Goal: Information Seeking & Learning: Learn about a topic

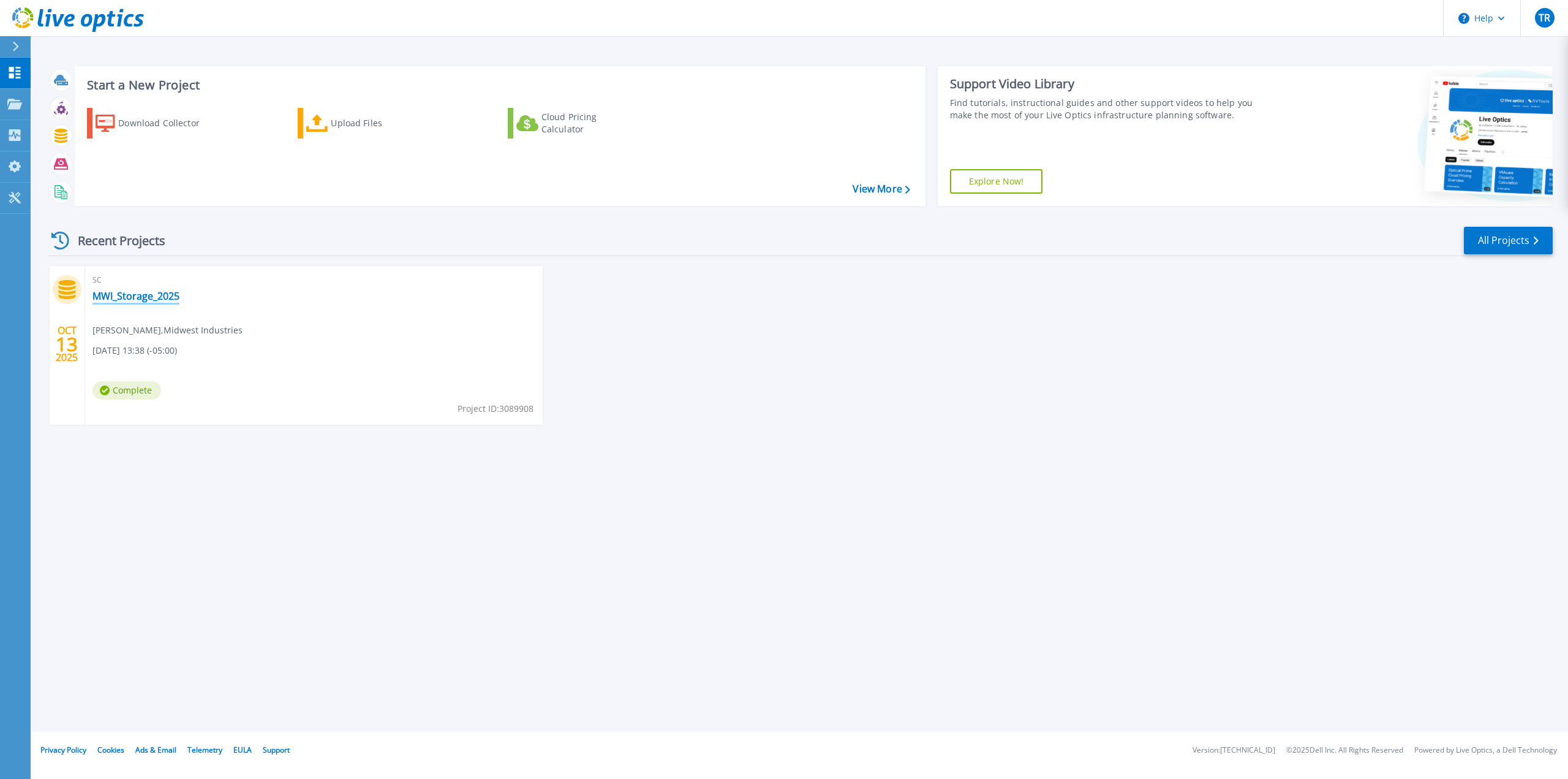
click at [166, 294] on link "MWI_Storage_2025" at bounding box center [136, 296] width 87 height 12
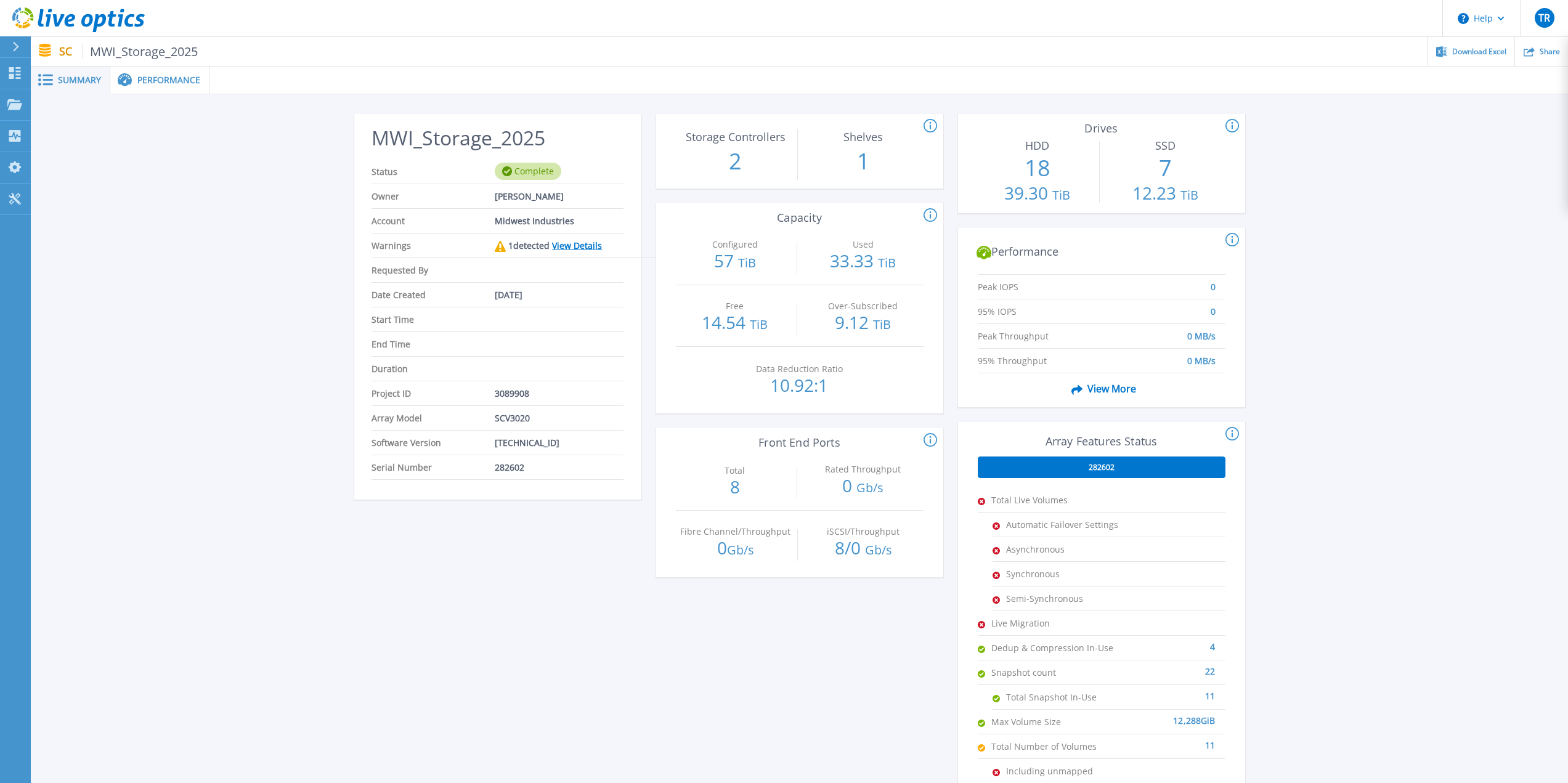
click at [167, 85] on div "Performance" at bounding box center [160, 80] width 99 height 27
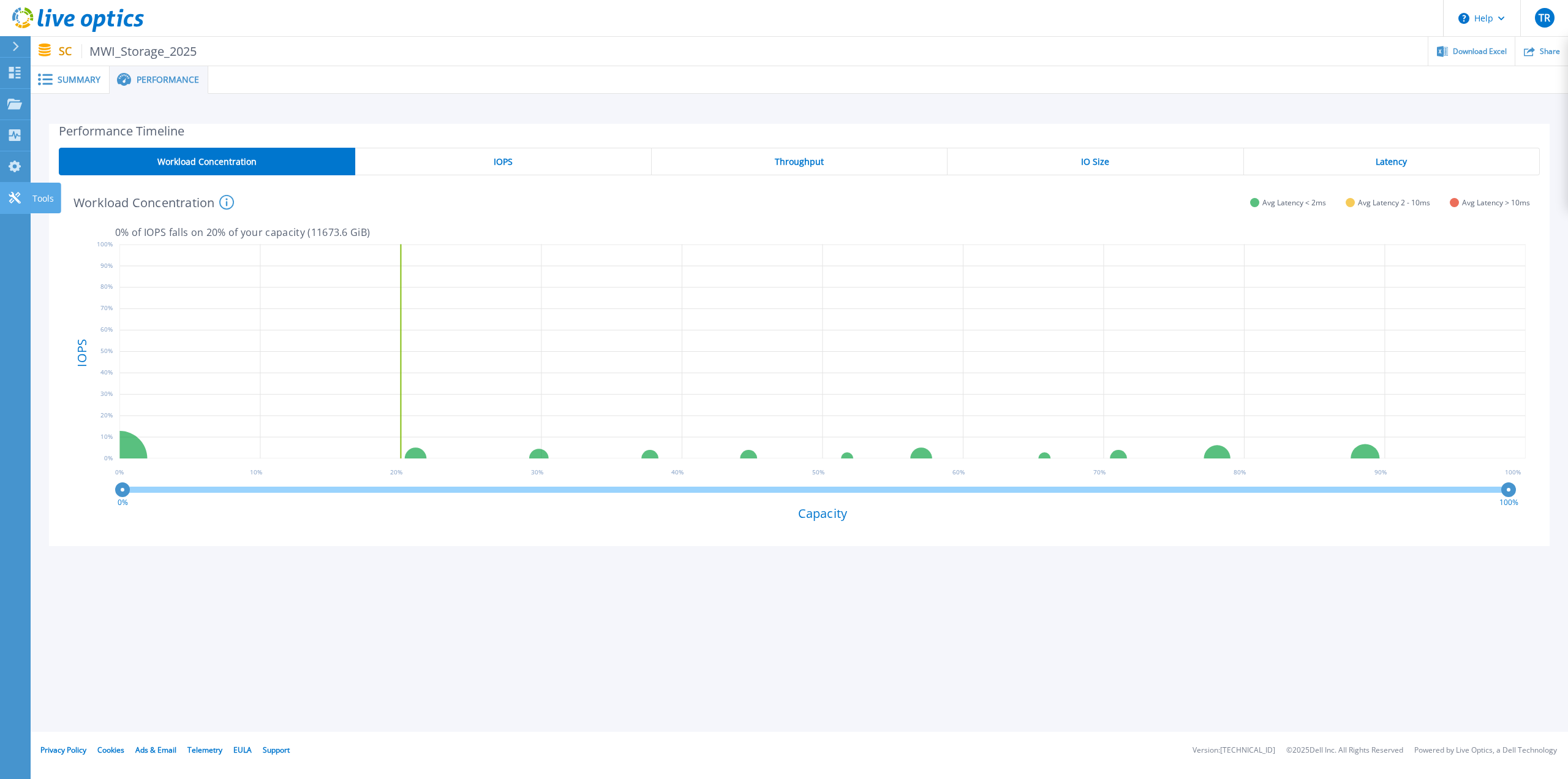
click at [19, 202] on icon at bounding box center [14, 197] width 12 height 12
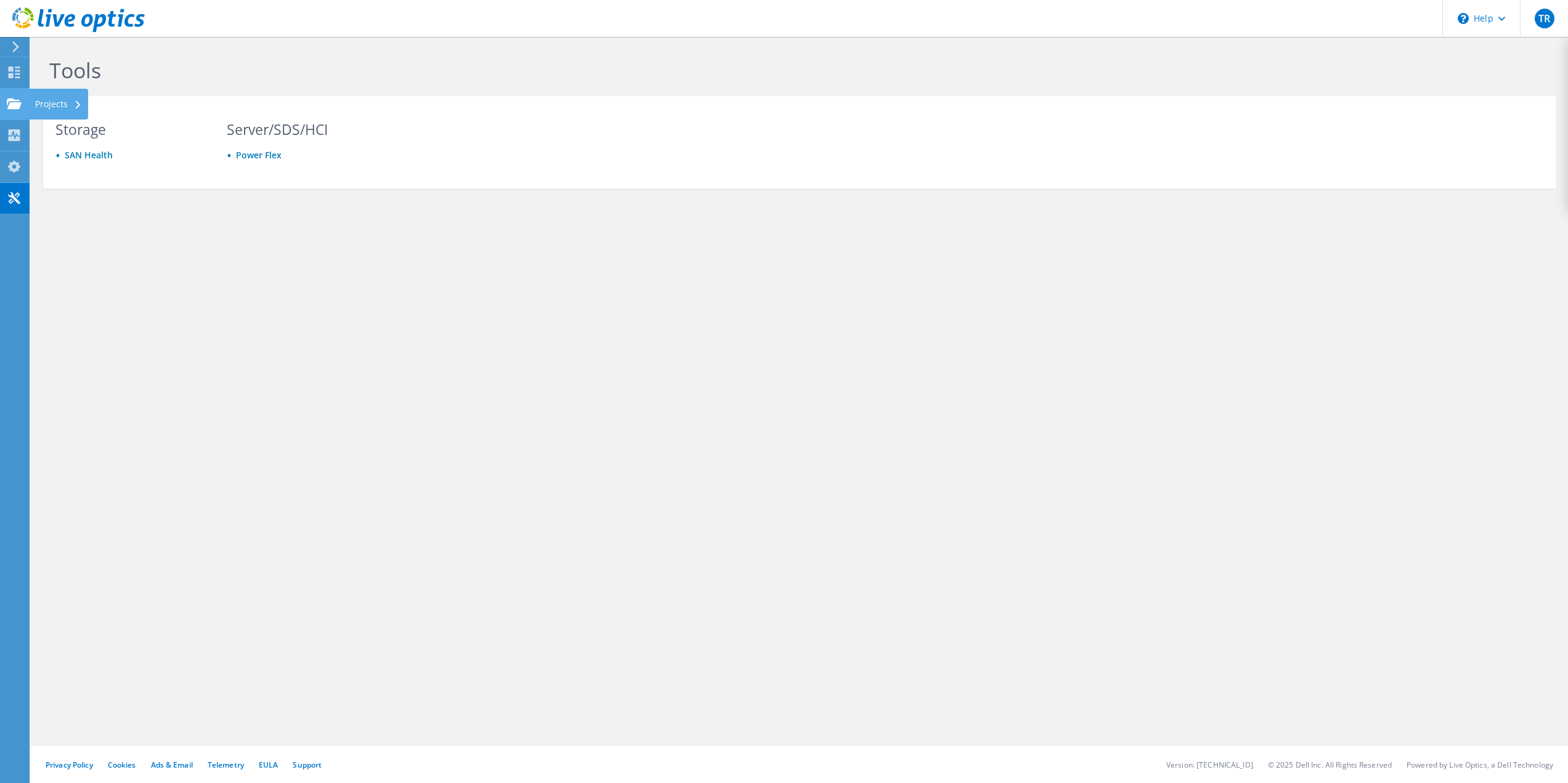
click at [11, 99] on use at bounding box center [14, 103] width 15 height 11
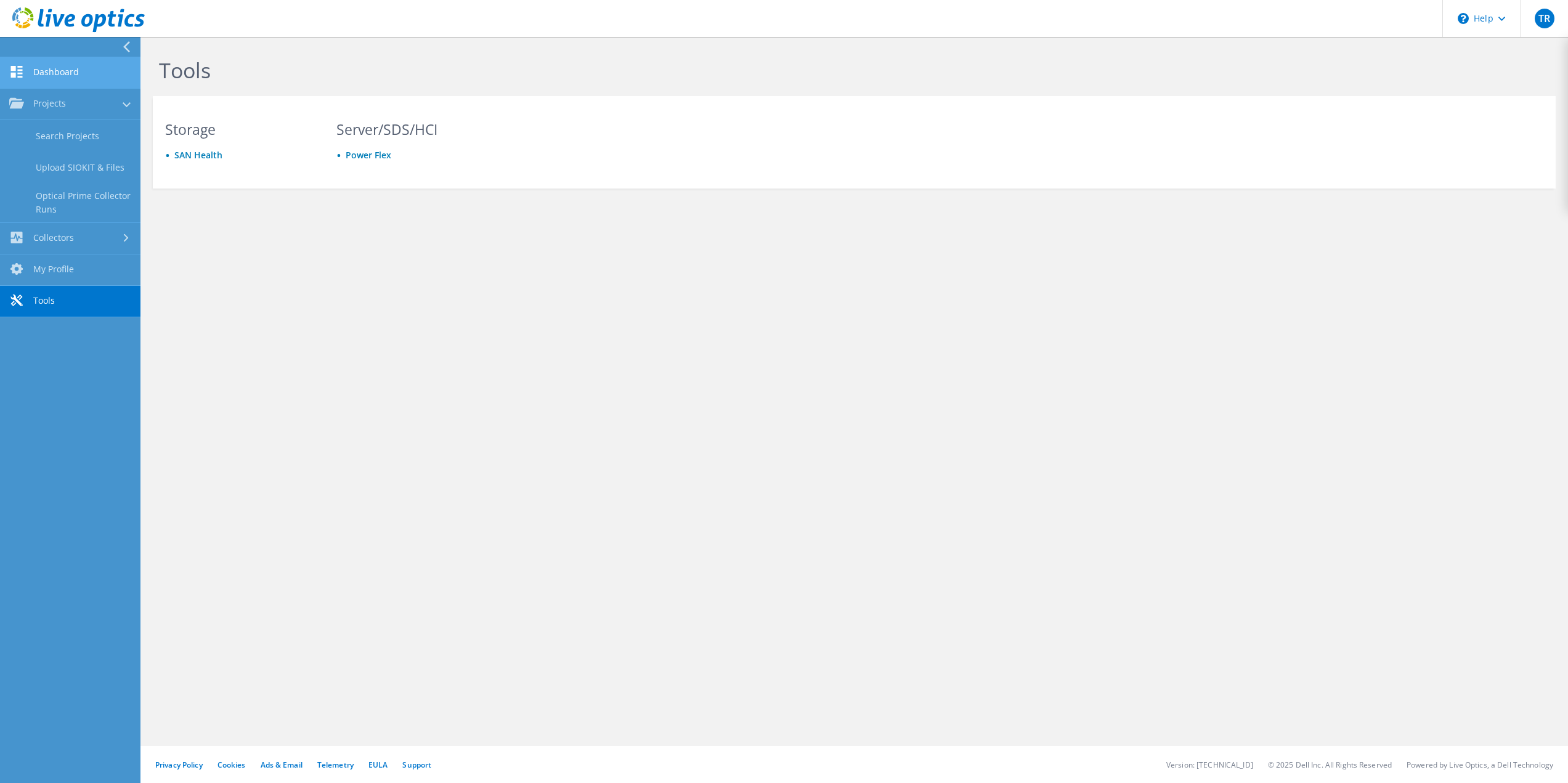
click at [87, 80] on link "Dashboard" at bounding box center [70, 73] width 140 height 31
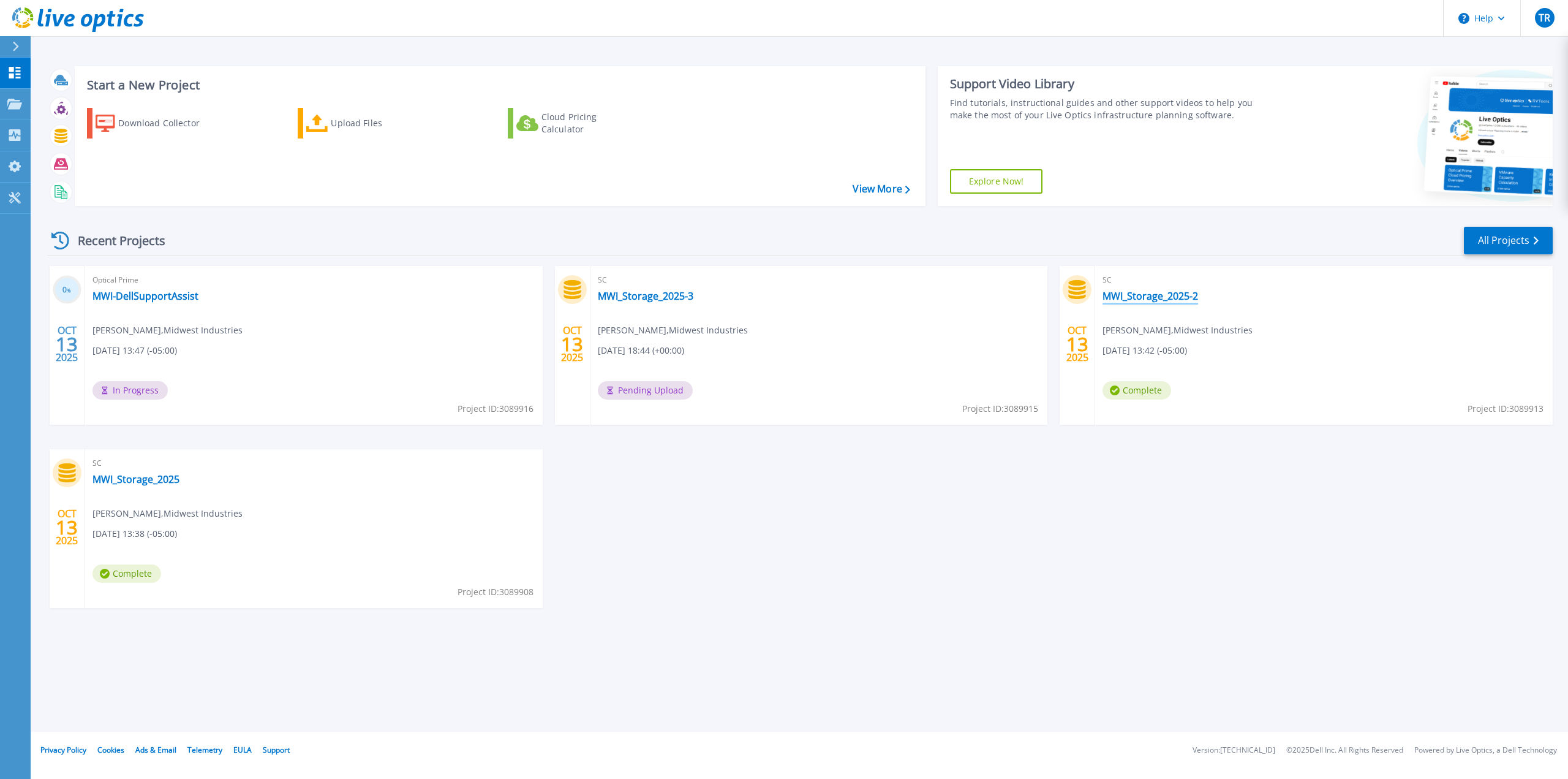
click at [1148, 295] on link "MWI_Storage_2025-2" at bounding box center [1150, 296] width 96 height 12
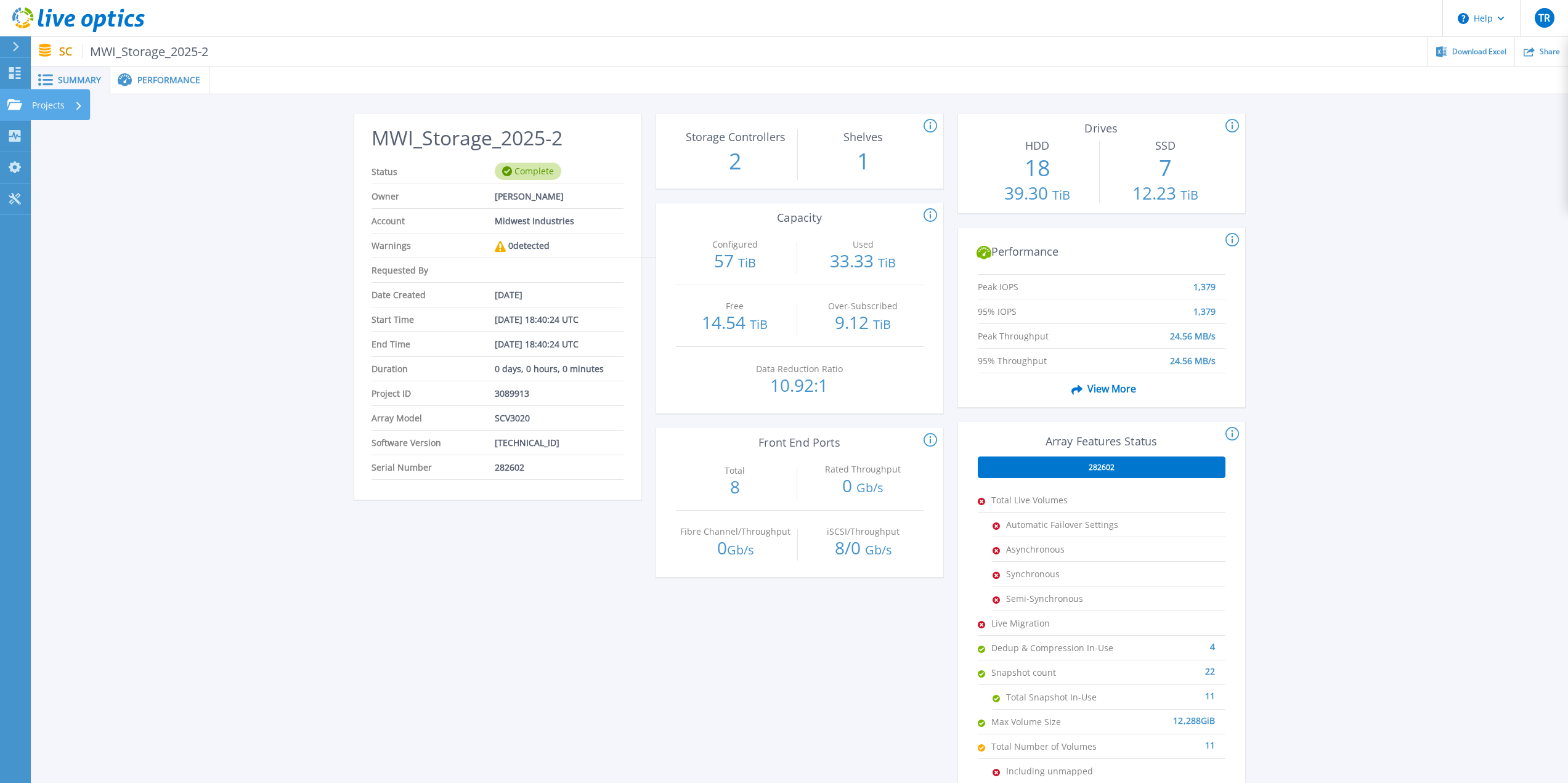
click at [35, 105] on p "Projects" at bounding box center [48, 105] width 32 height 32
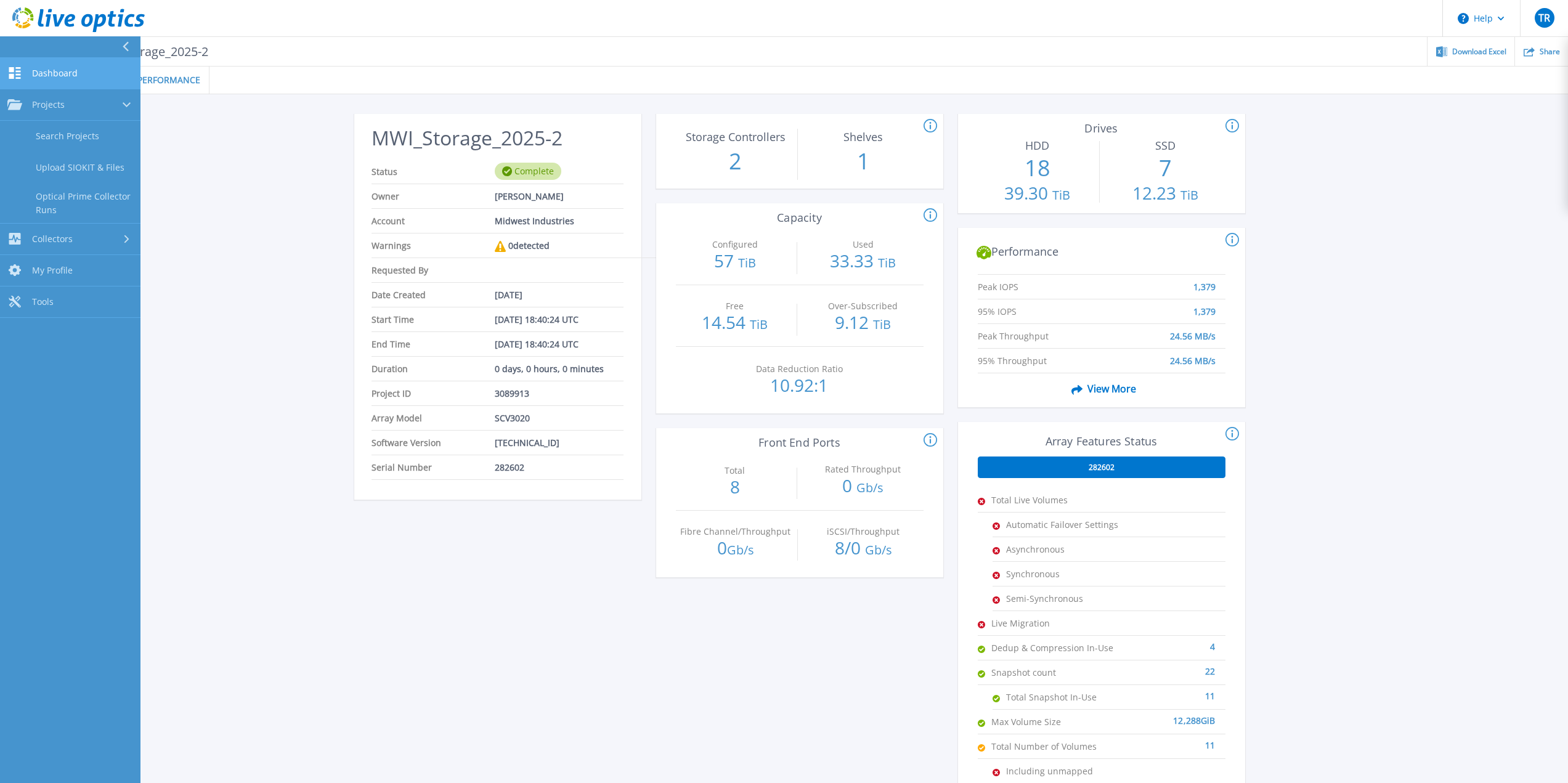
click at [72, 71] on span "Dashboard" at bounding box center [54, 74] width 46 height 11
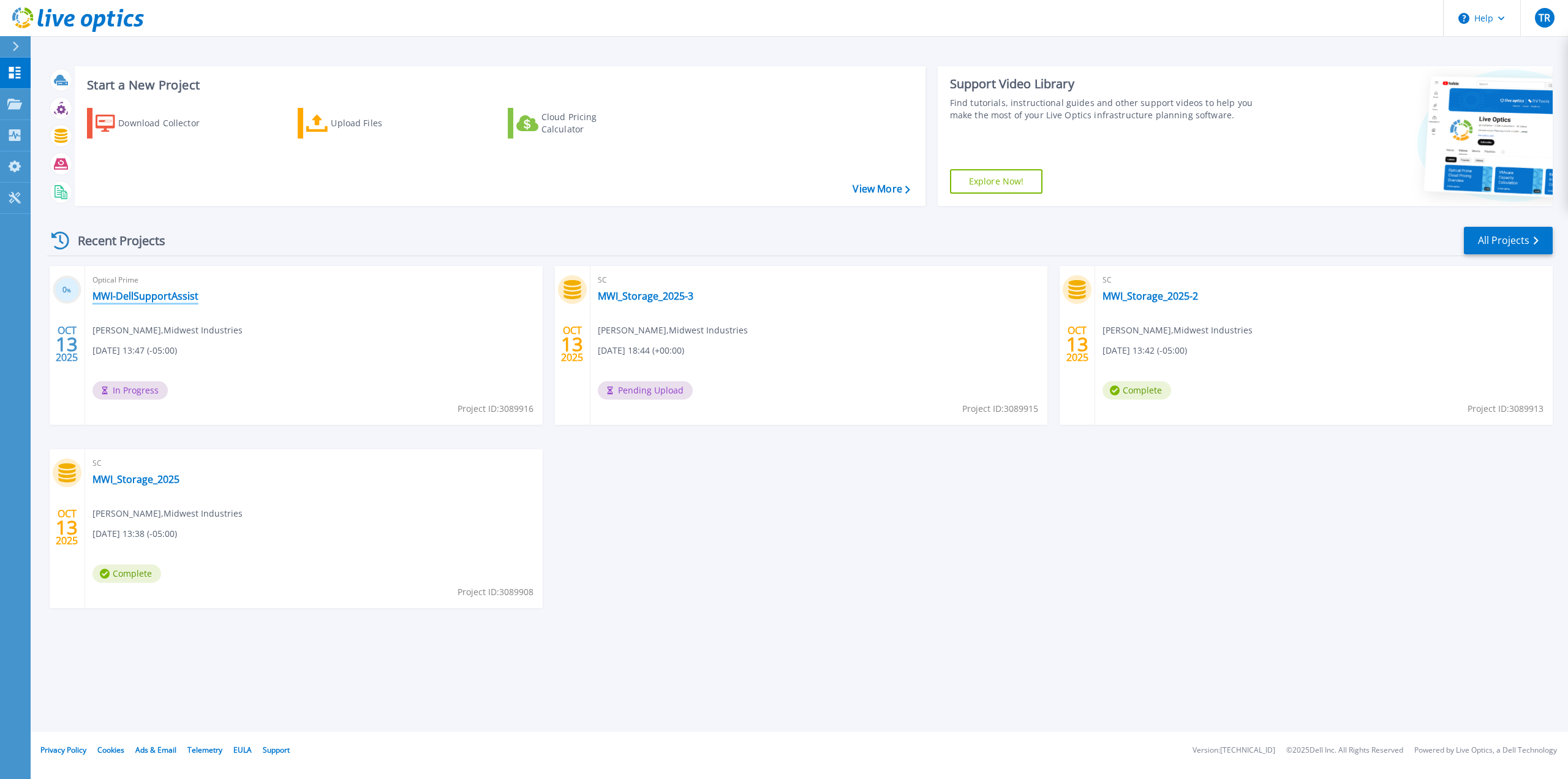
click at [166, 296] on link "MWI-DellSupportAssist" at bounding box center [145, 296] width 106 height 12
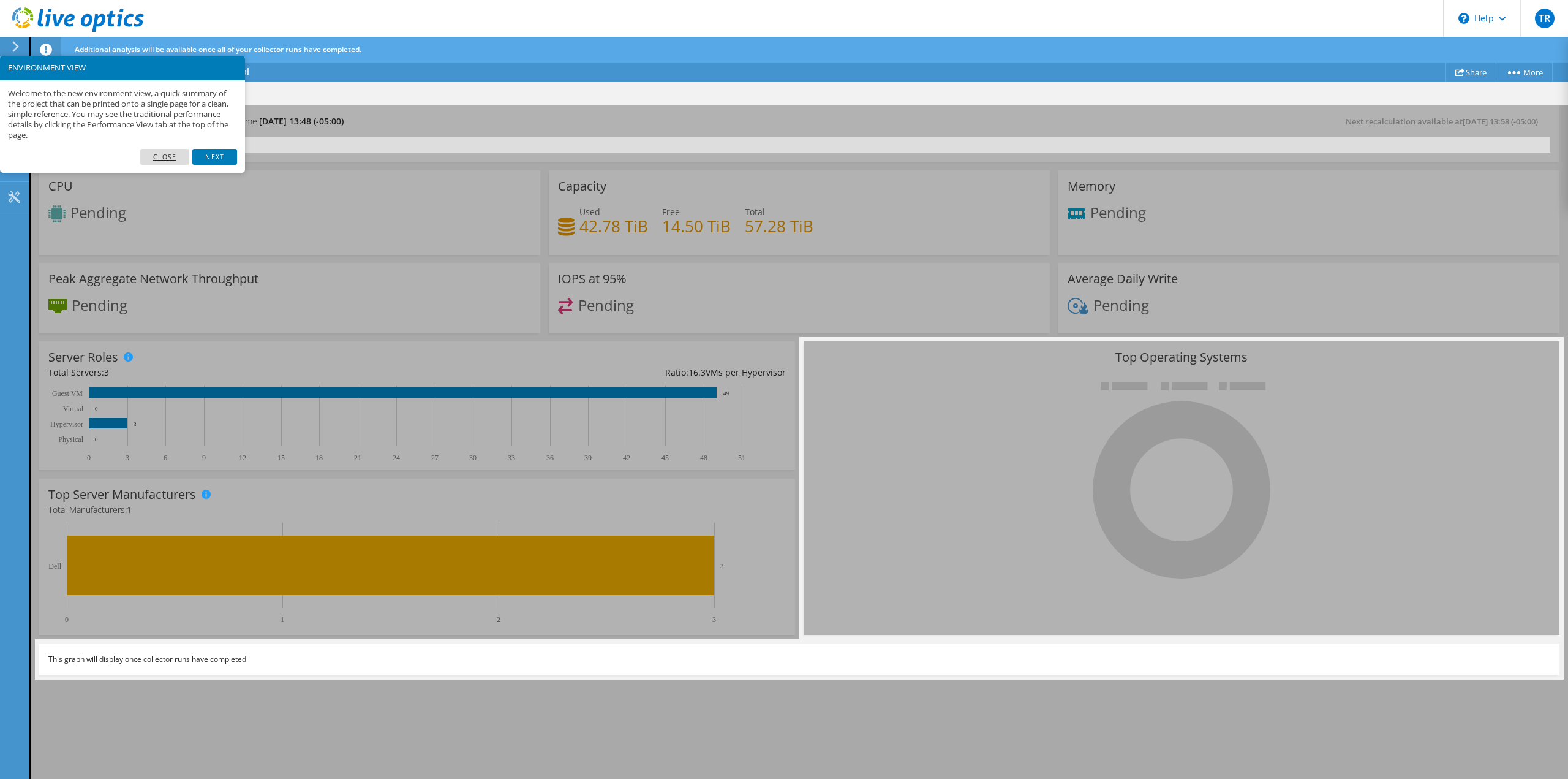
click at [161, 157] on link "Close" at bounding box center [165, 157] width 50 height 16
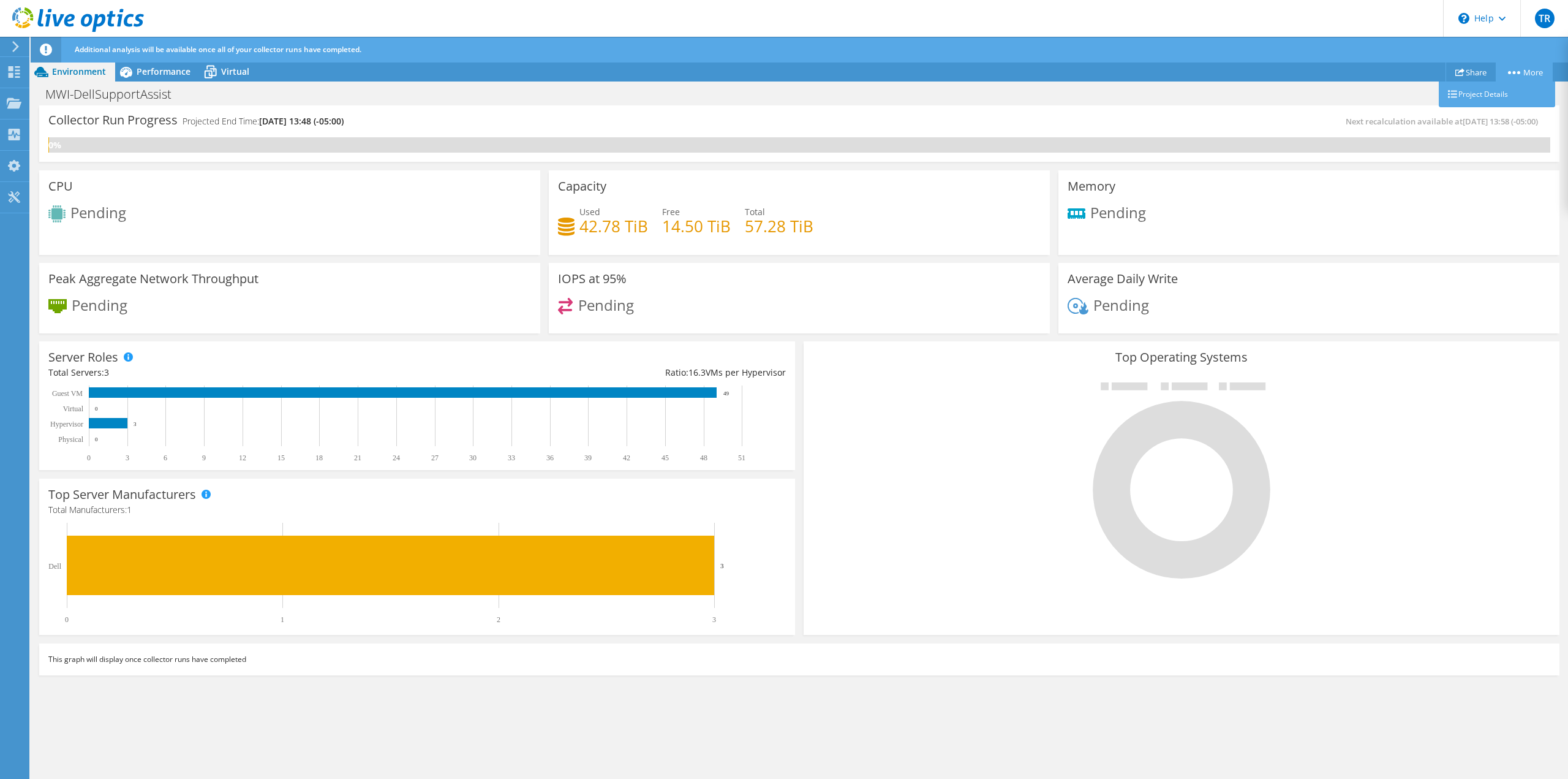
click at [1530, 79] on link "More" at bounding box center [1525, 72] width 57 height 19
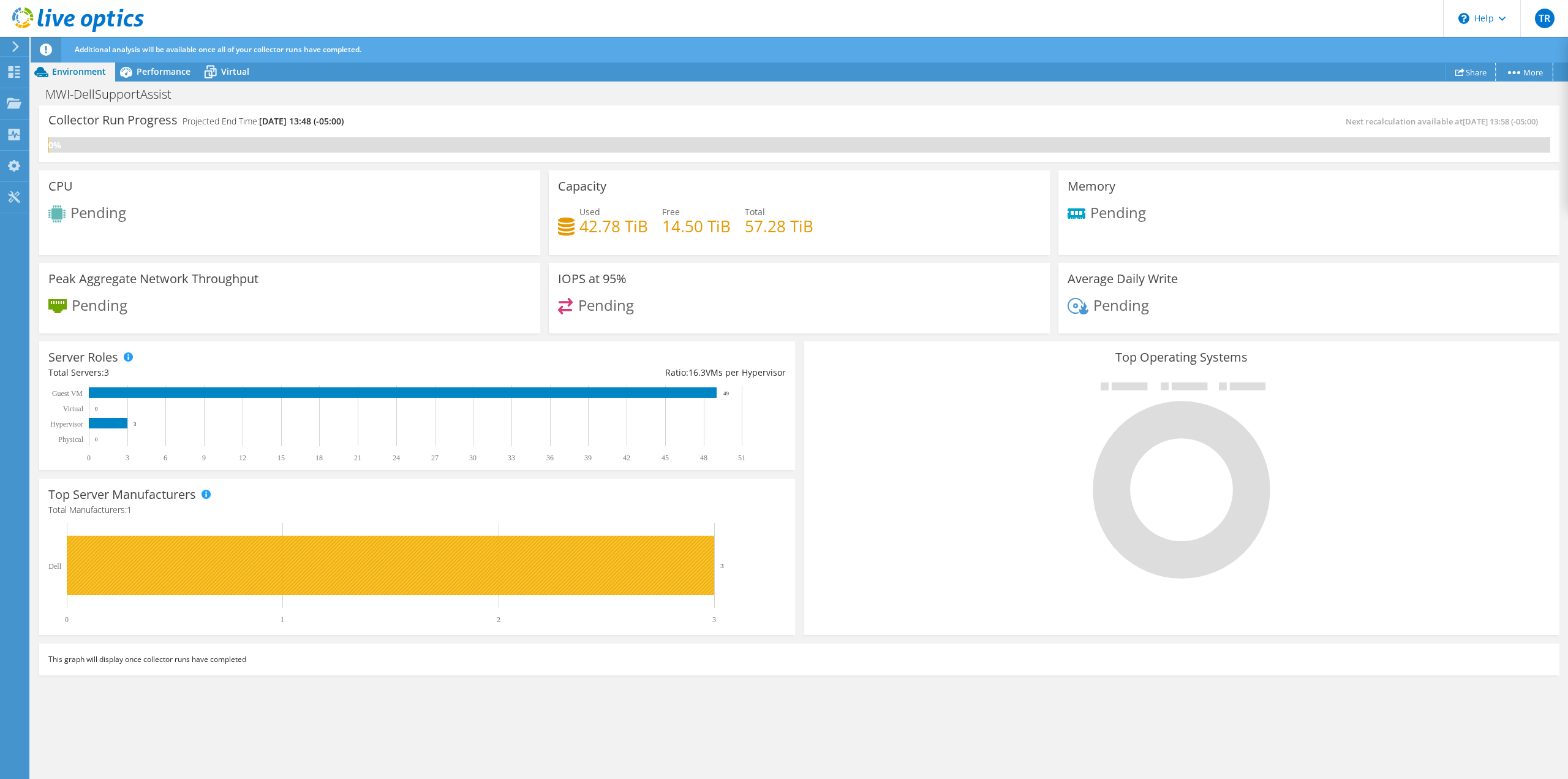
scroll to position [155, 0]
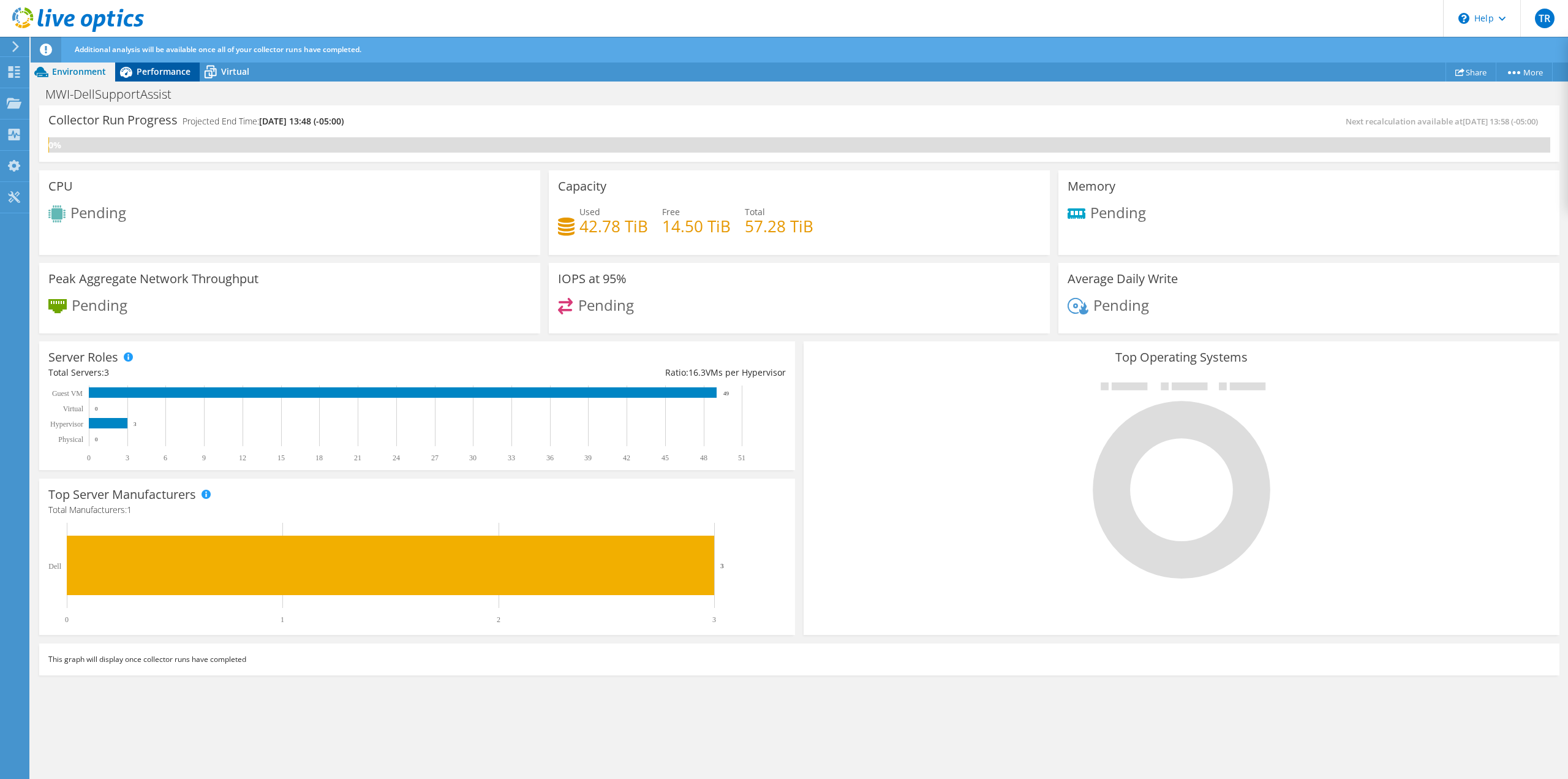
click at [131, 70] on icon at bounding box center [126, 73] width 12 height 11
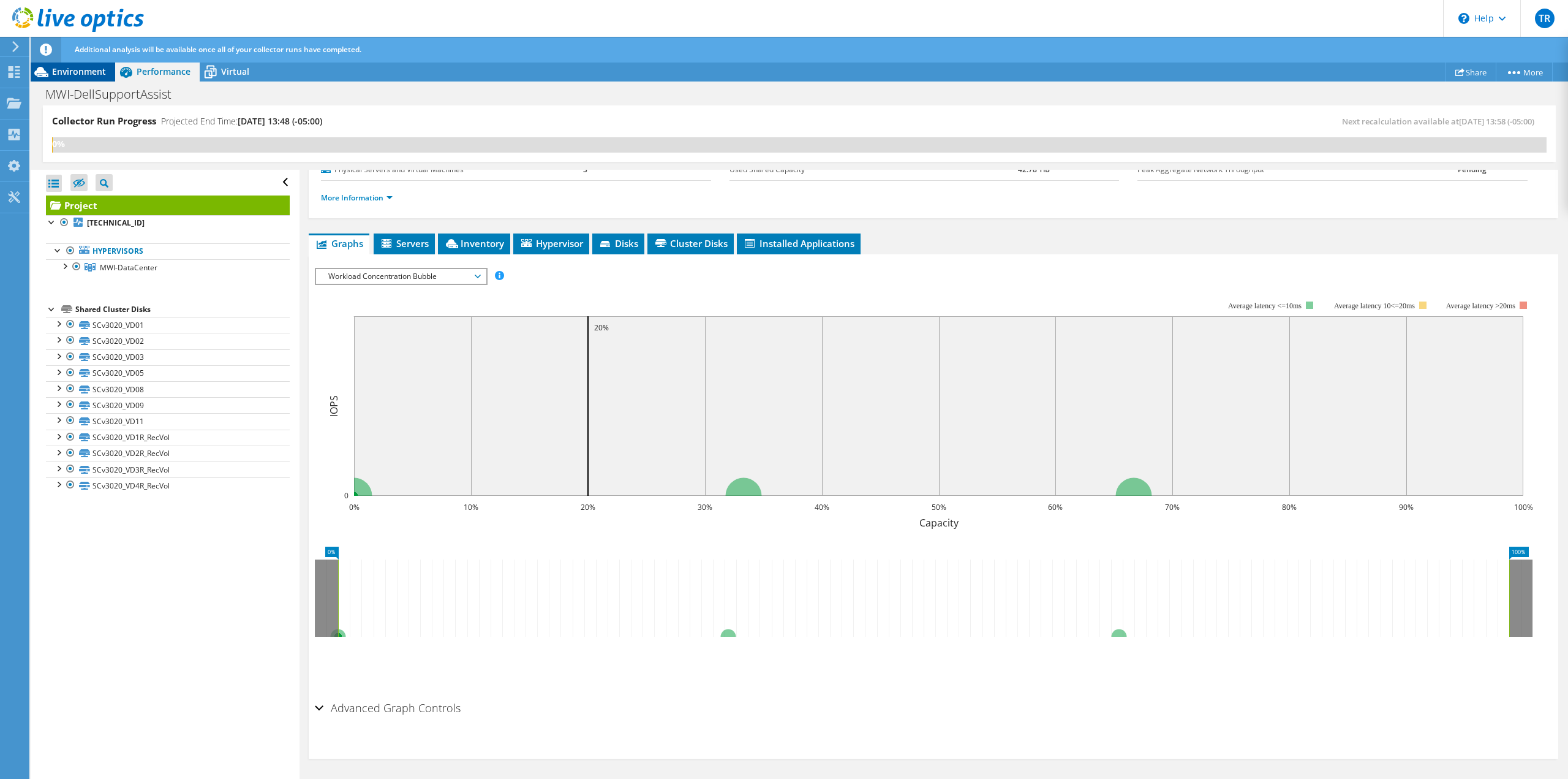
click at [93, 67] on span "Environment" at bounding box center [79, 71] width 54 height 12
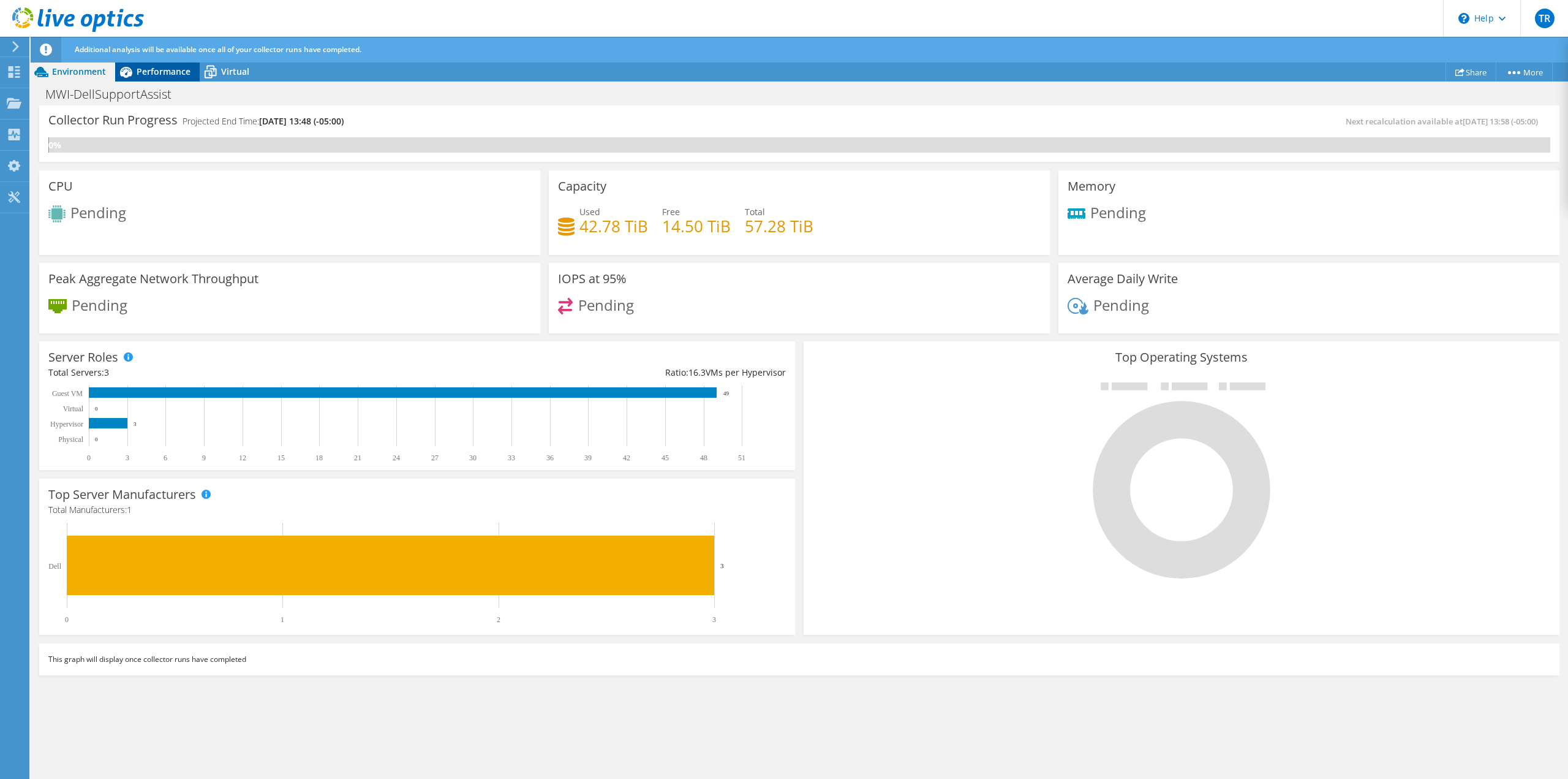
click at [168, 72] on span "Performance" at bounding box center [163, 71] width 54 height 12
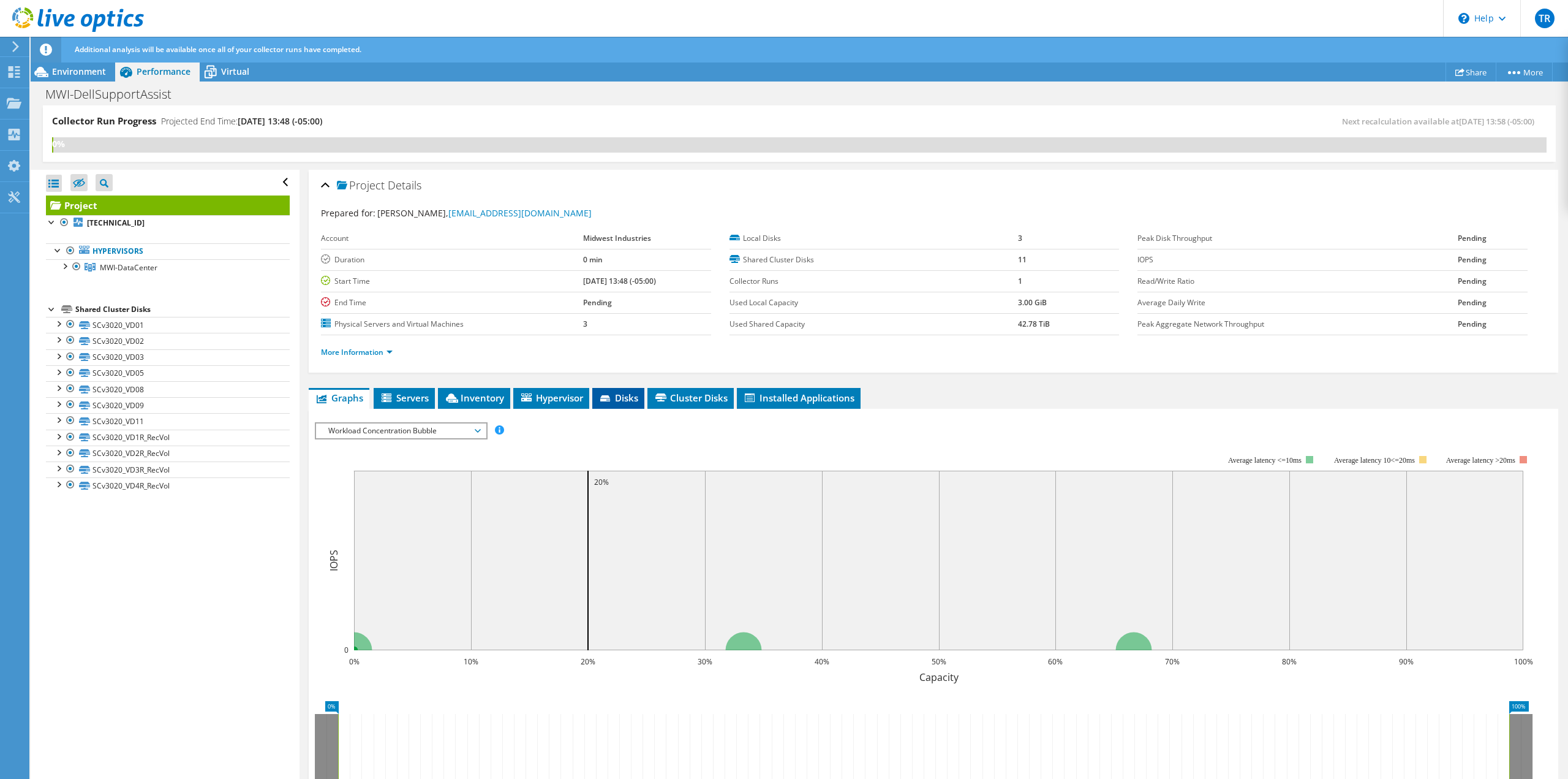
click at [634, 401] on span "Disks" at bounding box center [618, 398] width 40 height 12
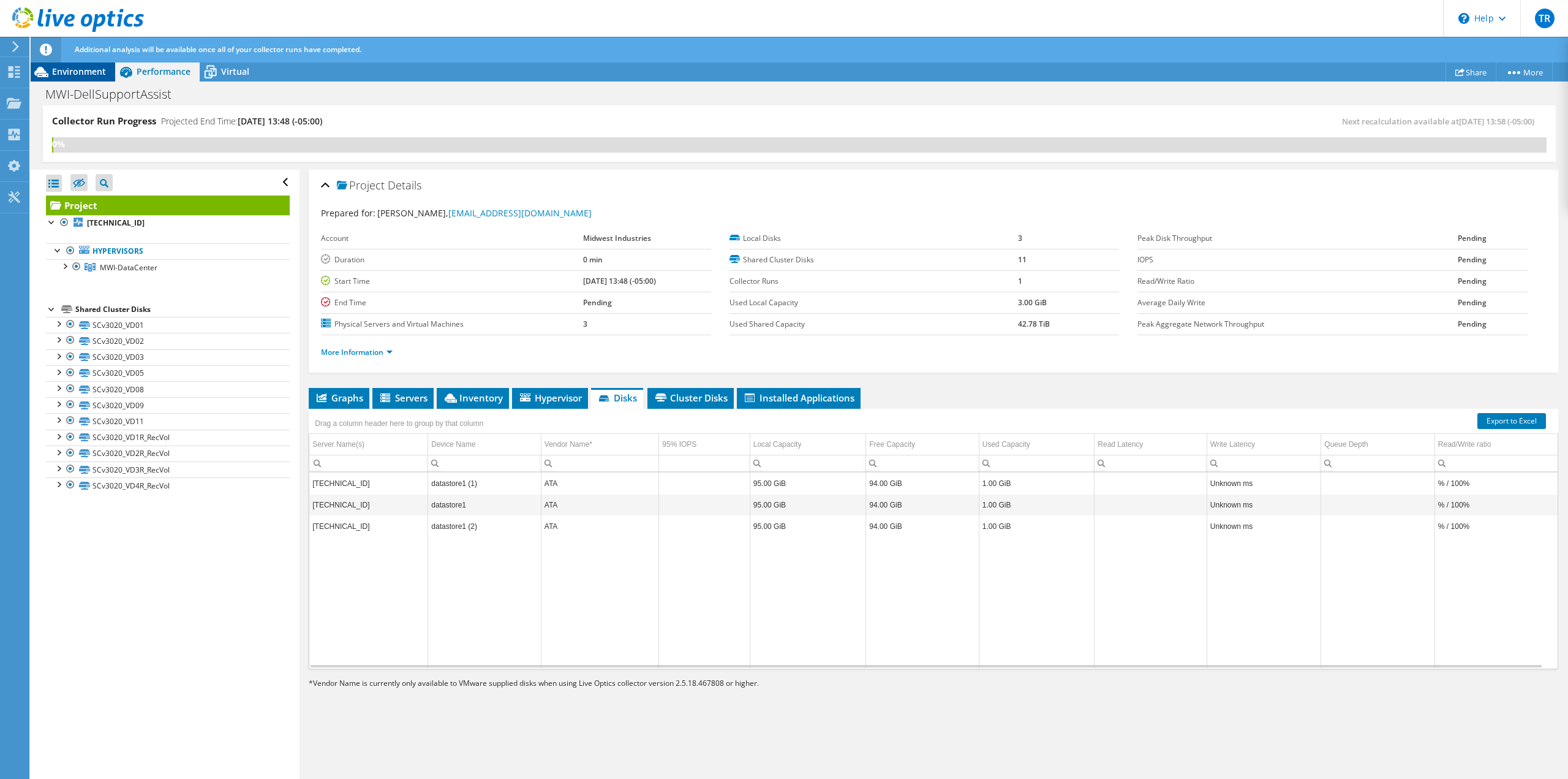
click at [72, 63] on div "Environment" at bounding box center [73, 72] width 84 height 20
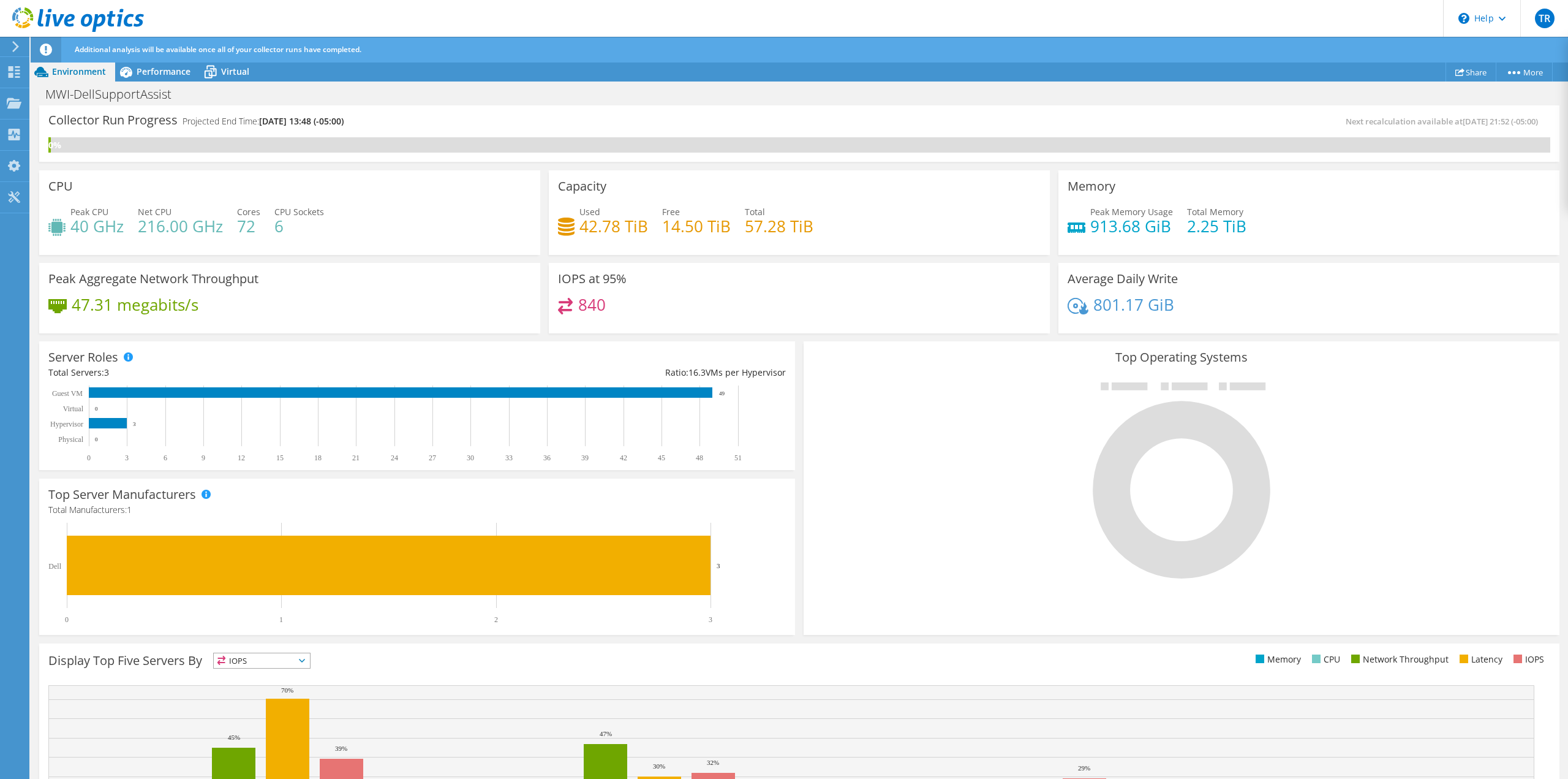
click at [174, 62] on div "Additional analysis will be available once all of your collector runs have comp…" at bounding box center [822, 49] width 1501 height 25
click at [246, 71] on span "Virtual" at bounding box center [235, 71] width 28 height 12
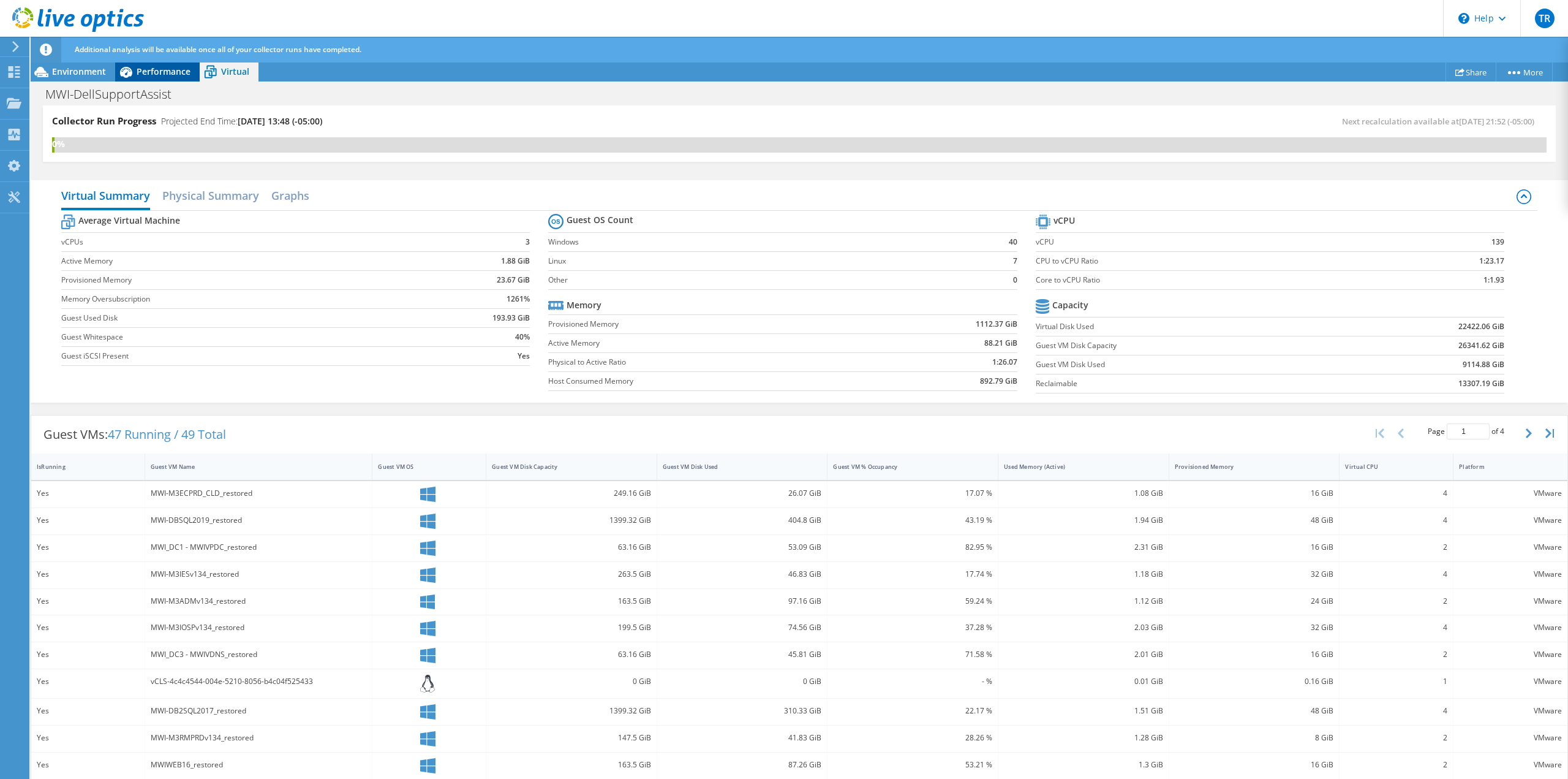
click at [155, 65] on div "Performance" at bounding box center [158, 72] width 84 height 20
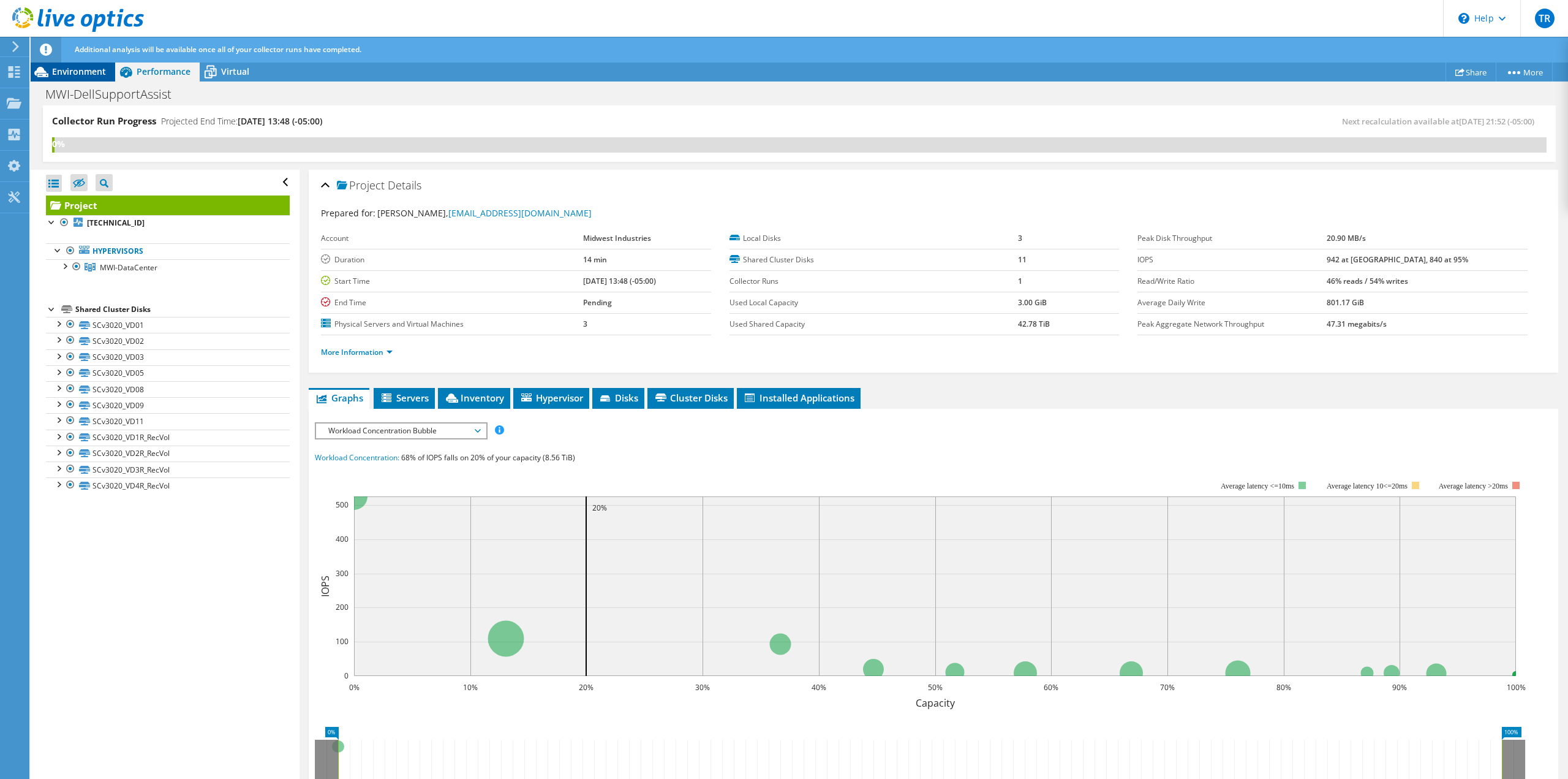
click at [79, 70] on span "Environment" at bounding box center [79, 71] width 54 height 12
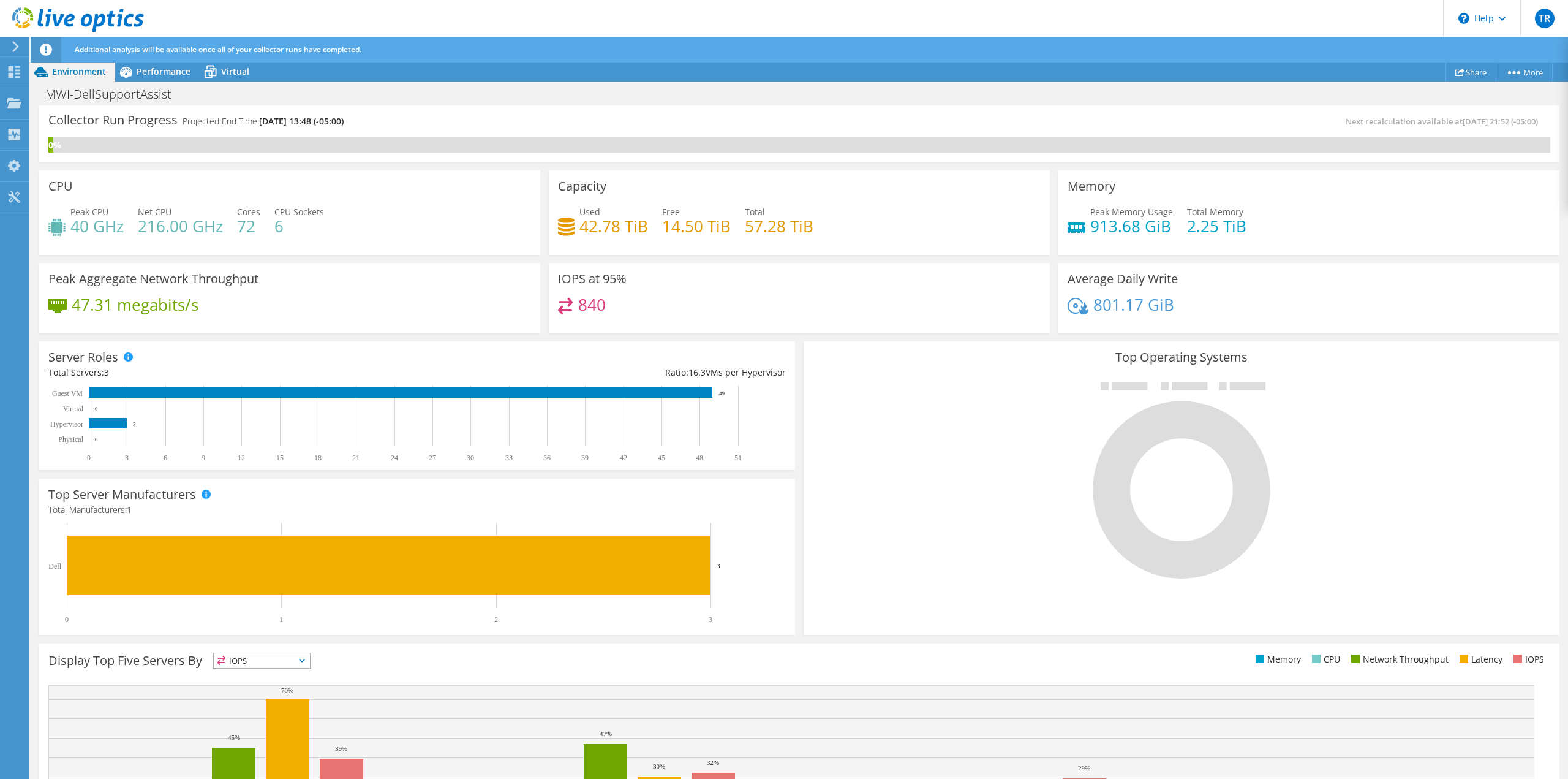
scroll to position [111, 0]
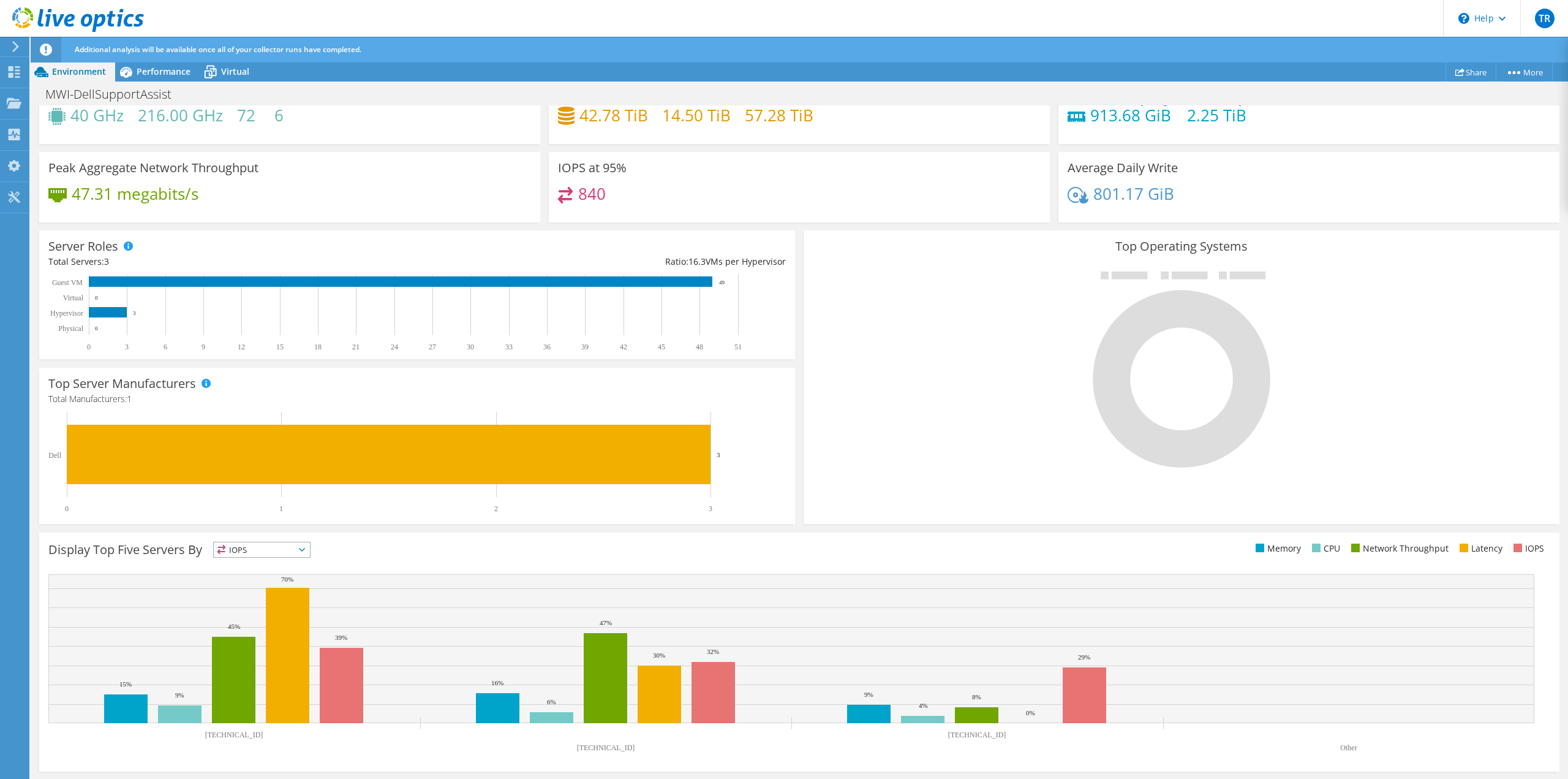
click at [277, 549] on span "IOPS" at bounding box center [262, 550] width 96 height 15
click at [278, 629] on li "Latency" at bounding box center [262, 634] width 96 height 17
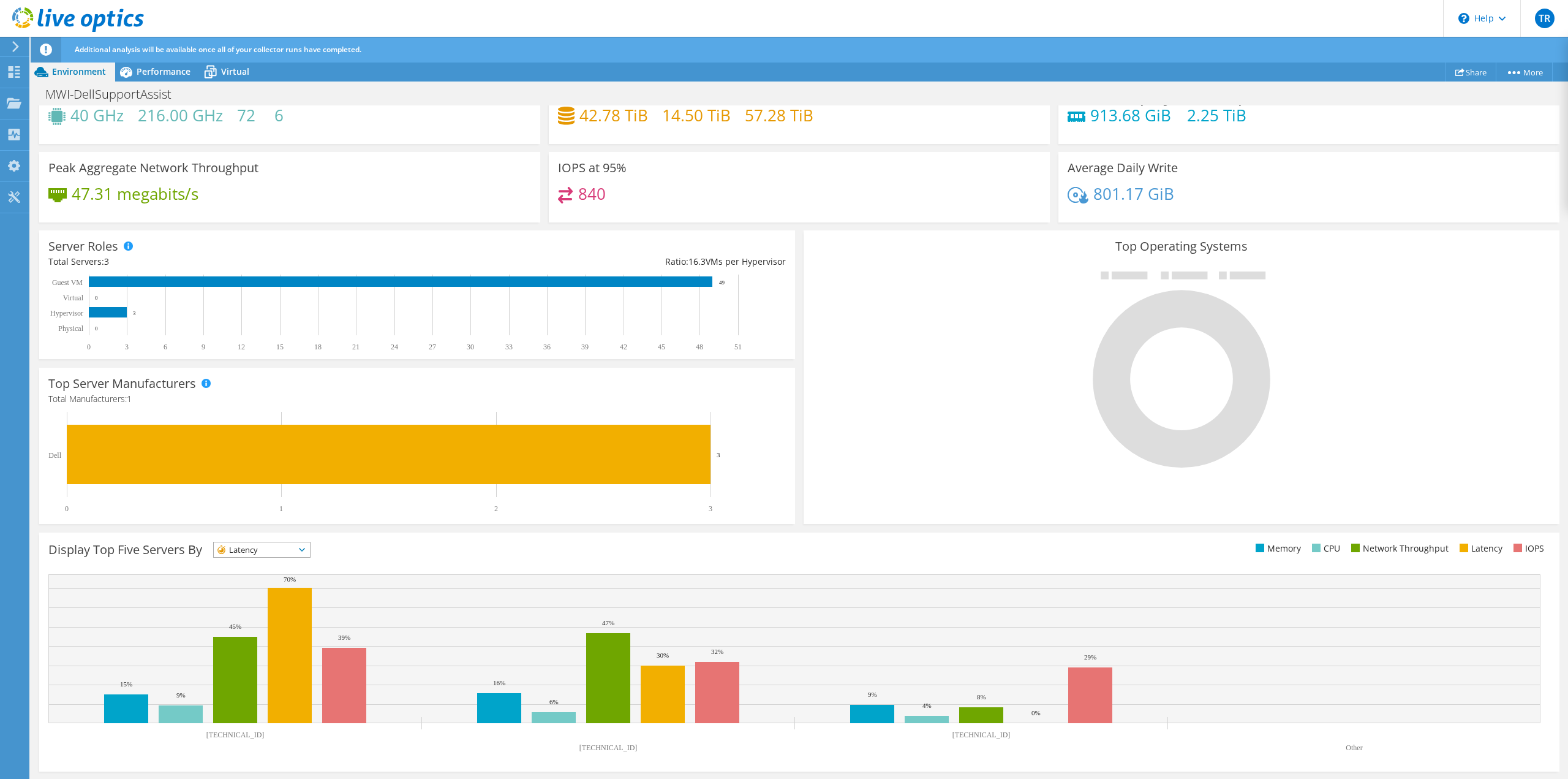
click at [292, 559] on div "Display Top Five Servers By Latency IOPS" at bounding box center [424, 552] width 751 height 20
click at [293, 554] on span "Latency" at bounding box center [254, 550] width 81 height 15
click at [286, 585] on li "Memory" at bounding box center [262, 583] width 96 height 17
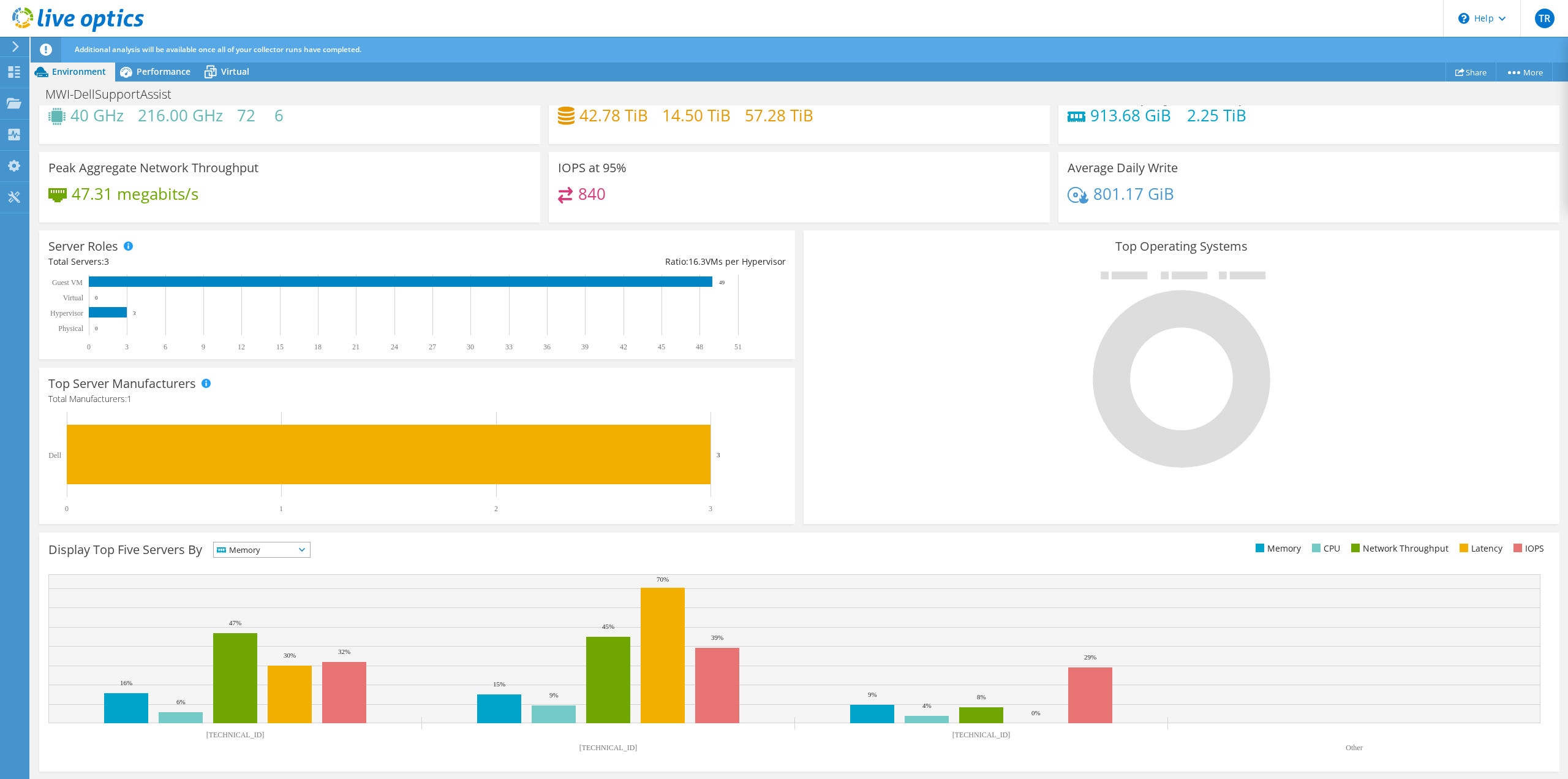
click at [290, 554] on span "Memory" at bounding box center [254, 550] width 81 height 15
click at [285, 594] on li "CPU" at bounding box center [262, 600] width 96 height 17
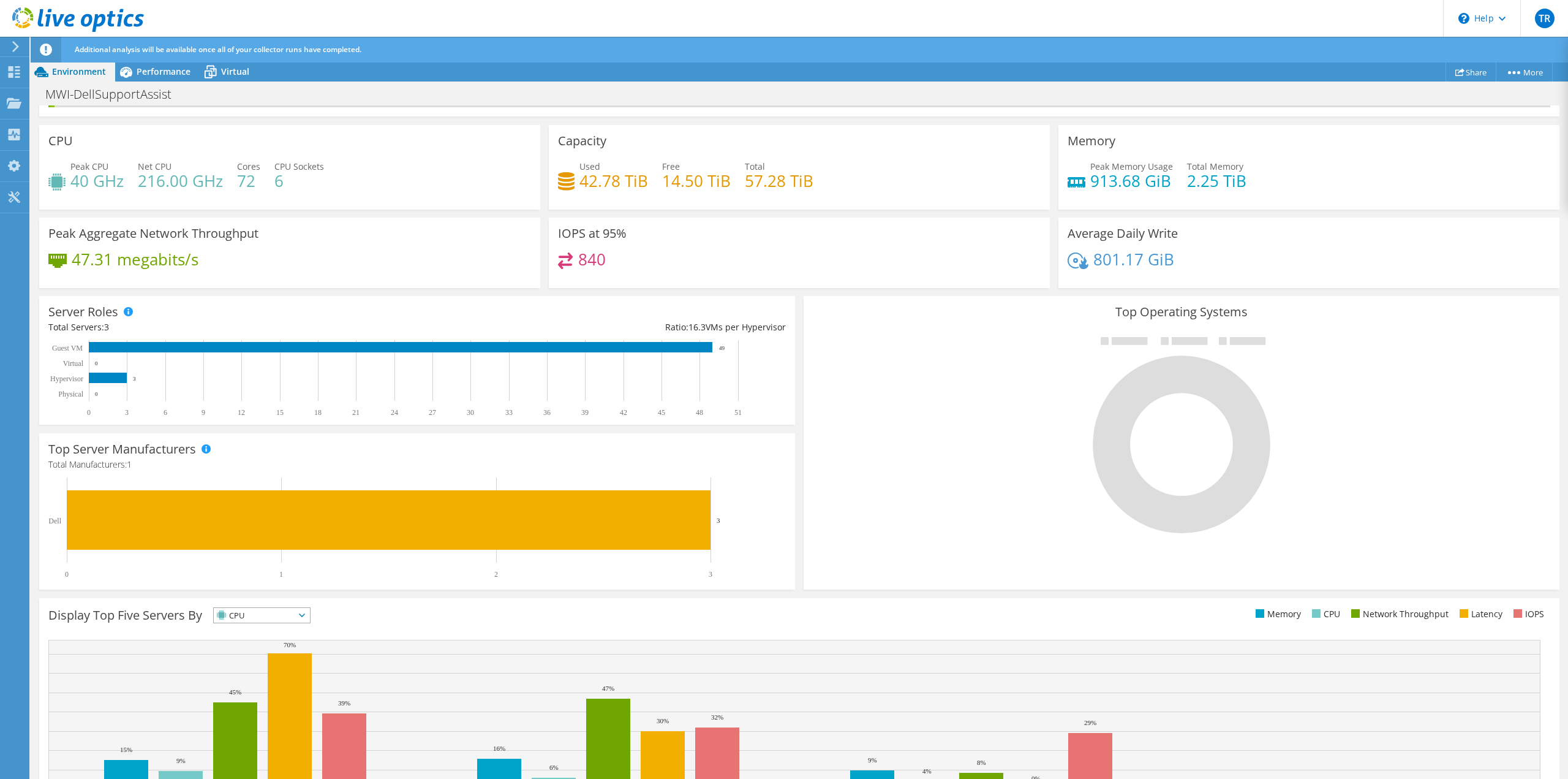
scroll to position [0, 0]
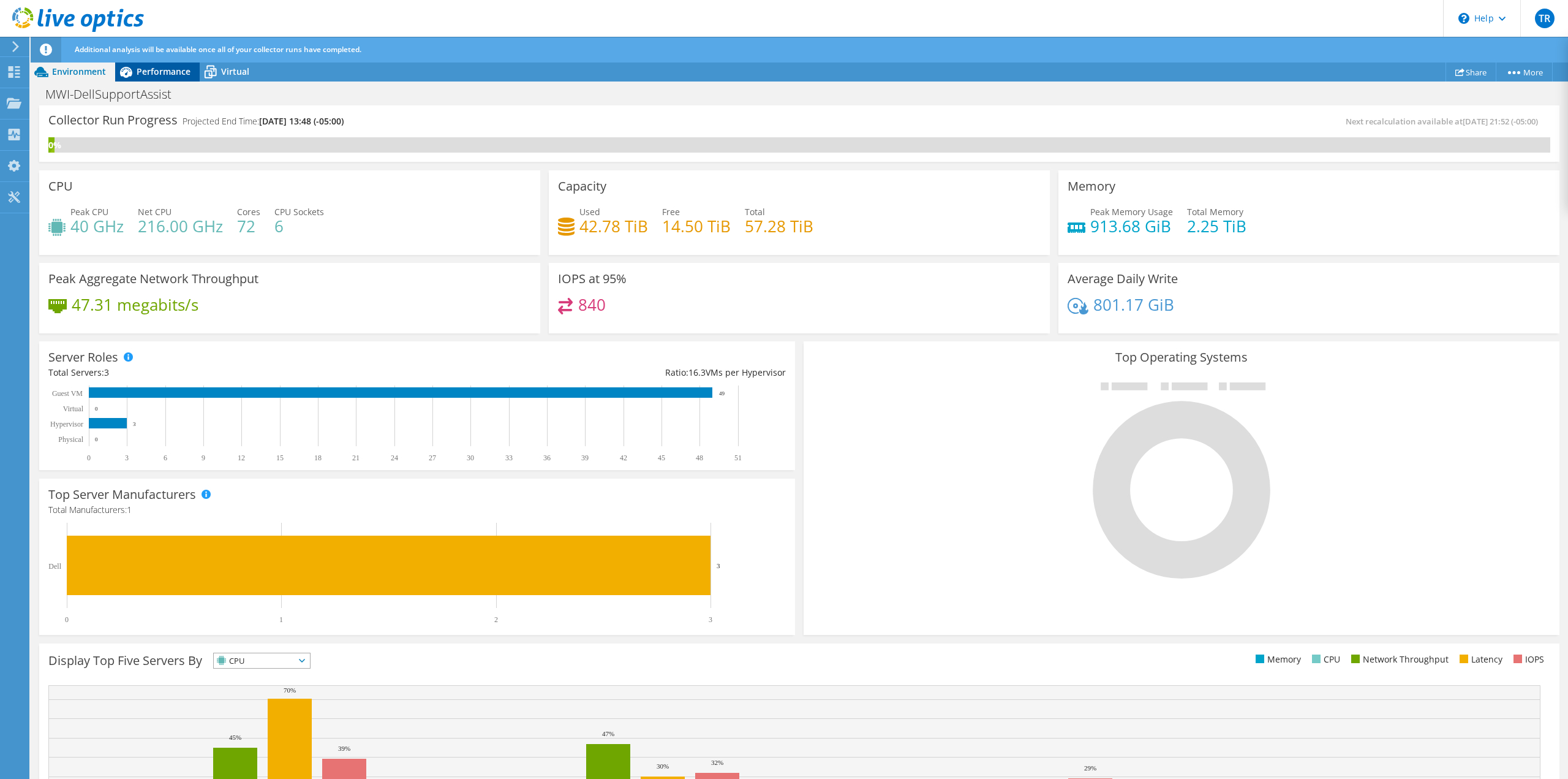
click at [140, 71] on span "Performance" at bounding box center [163, 71] width 54 height 12
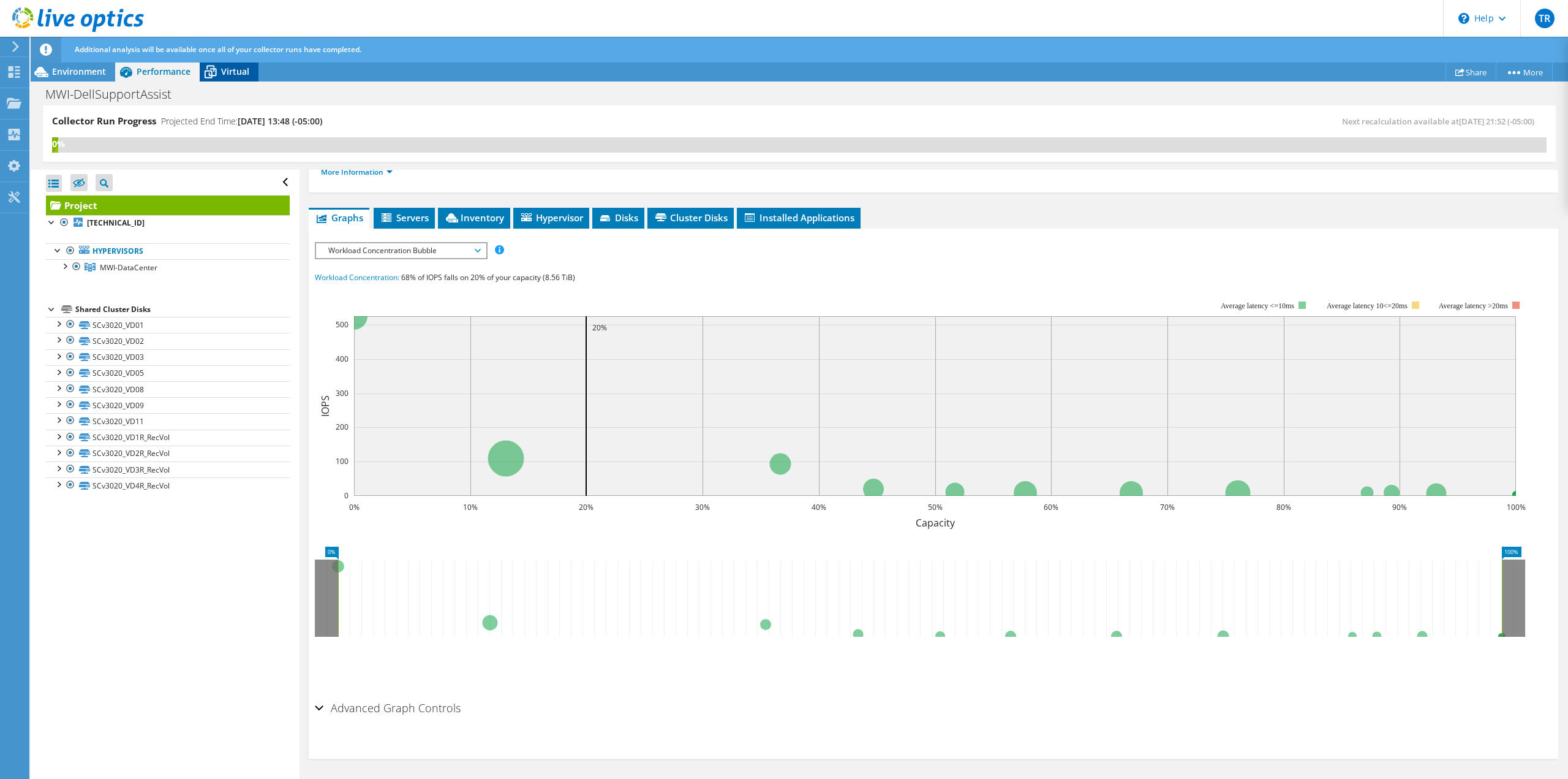
click at [227, 73] on span "Virtual" at bounding box center [235, 71] width 28 height 12
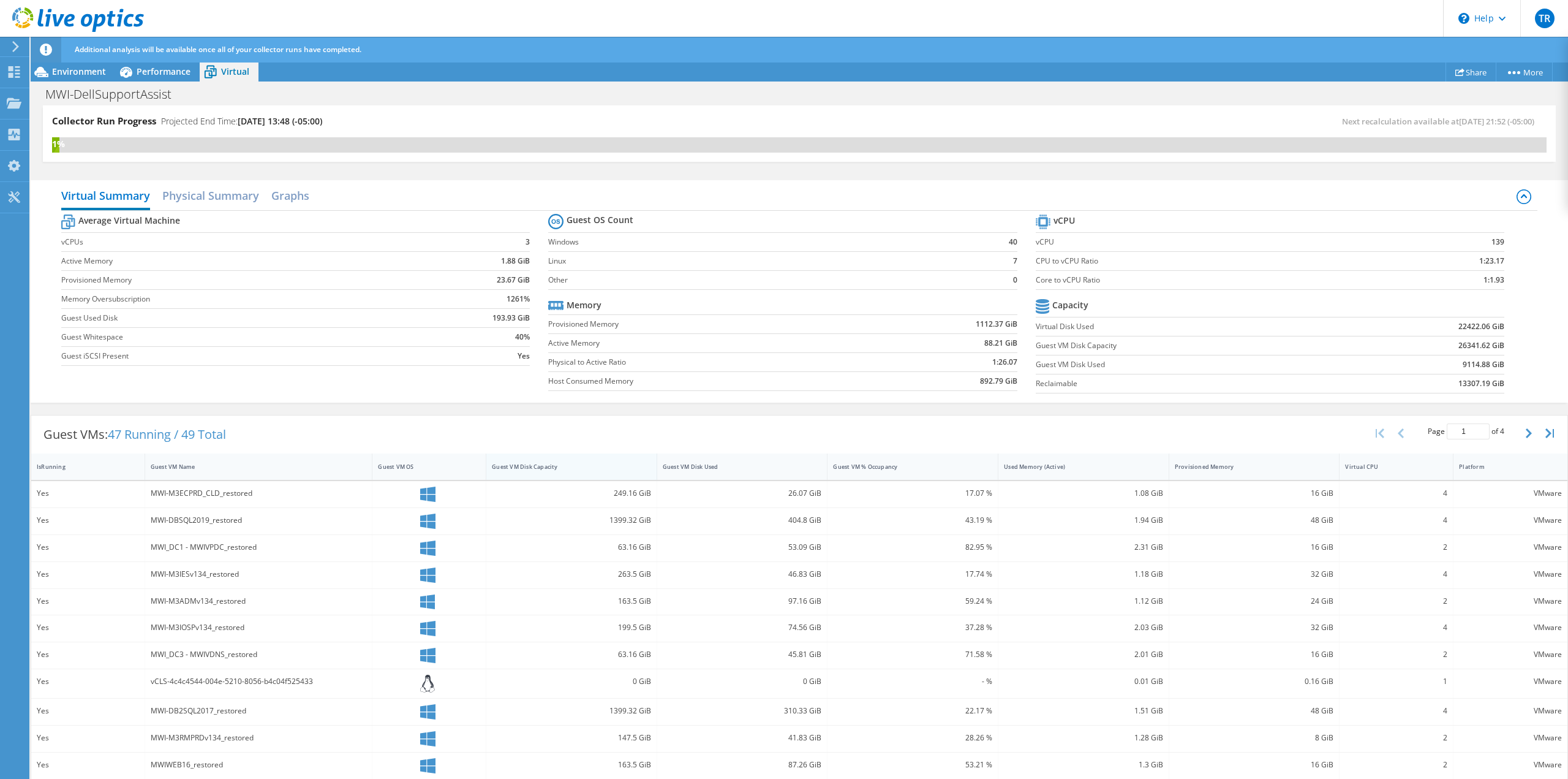
click at [603, 463] on div "Guest VM Disk Capacity" at bounding box center [564, 466] width 145 height 8
click at [1124, 472] on div "Used Memory (Active)" at bounding box center [1076, 466] width 156 height 19
click at [173, 72] on span "Performance" at bounding box center [163, 71] width 54 height 12
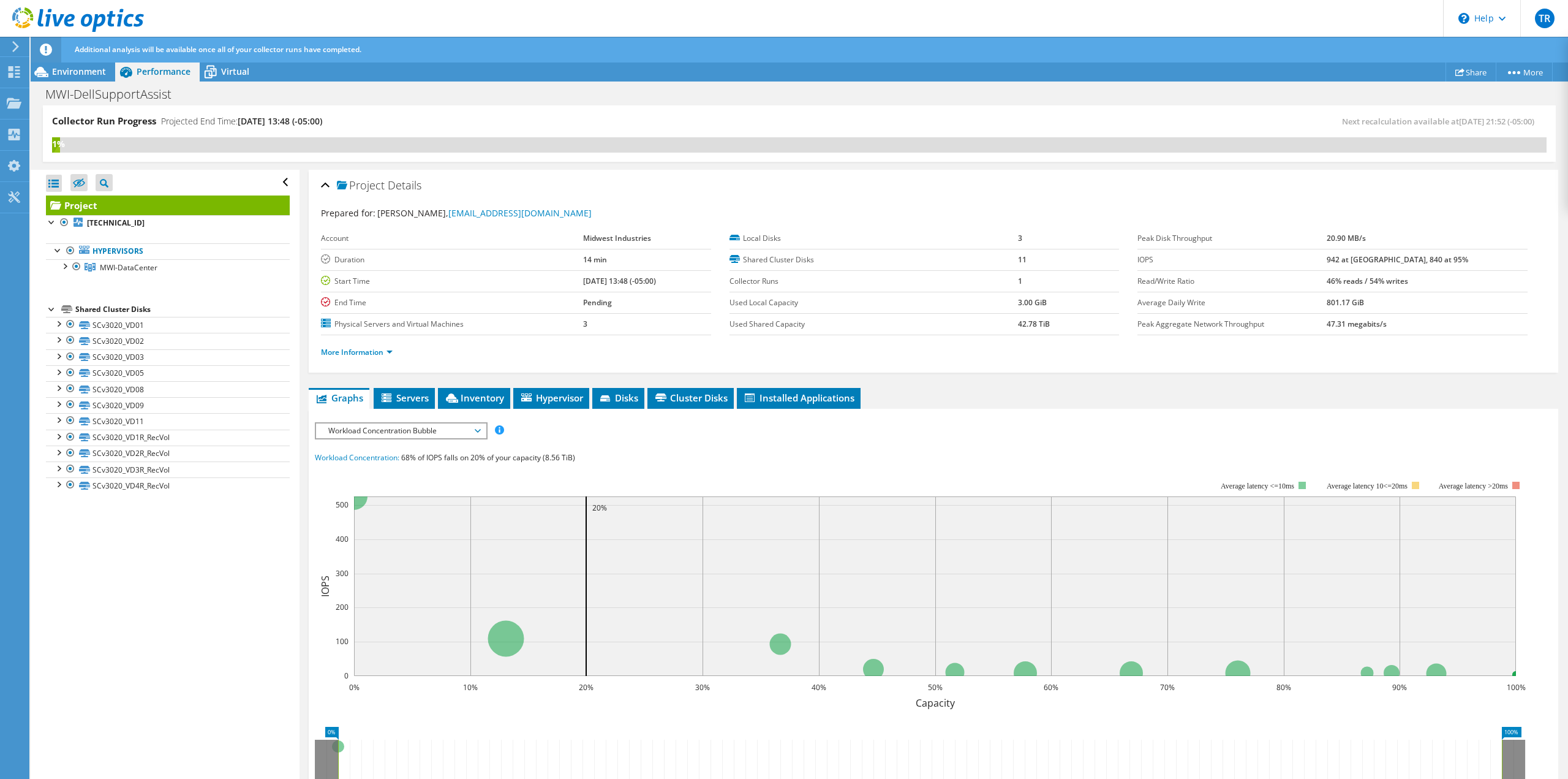
click at [465, 432] on span "Workload Concentration Bubble" at bounding box center [401, 431] width 158 height 15
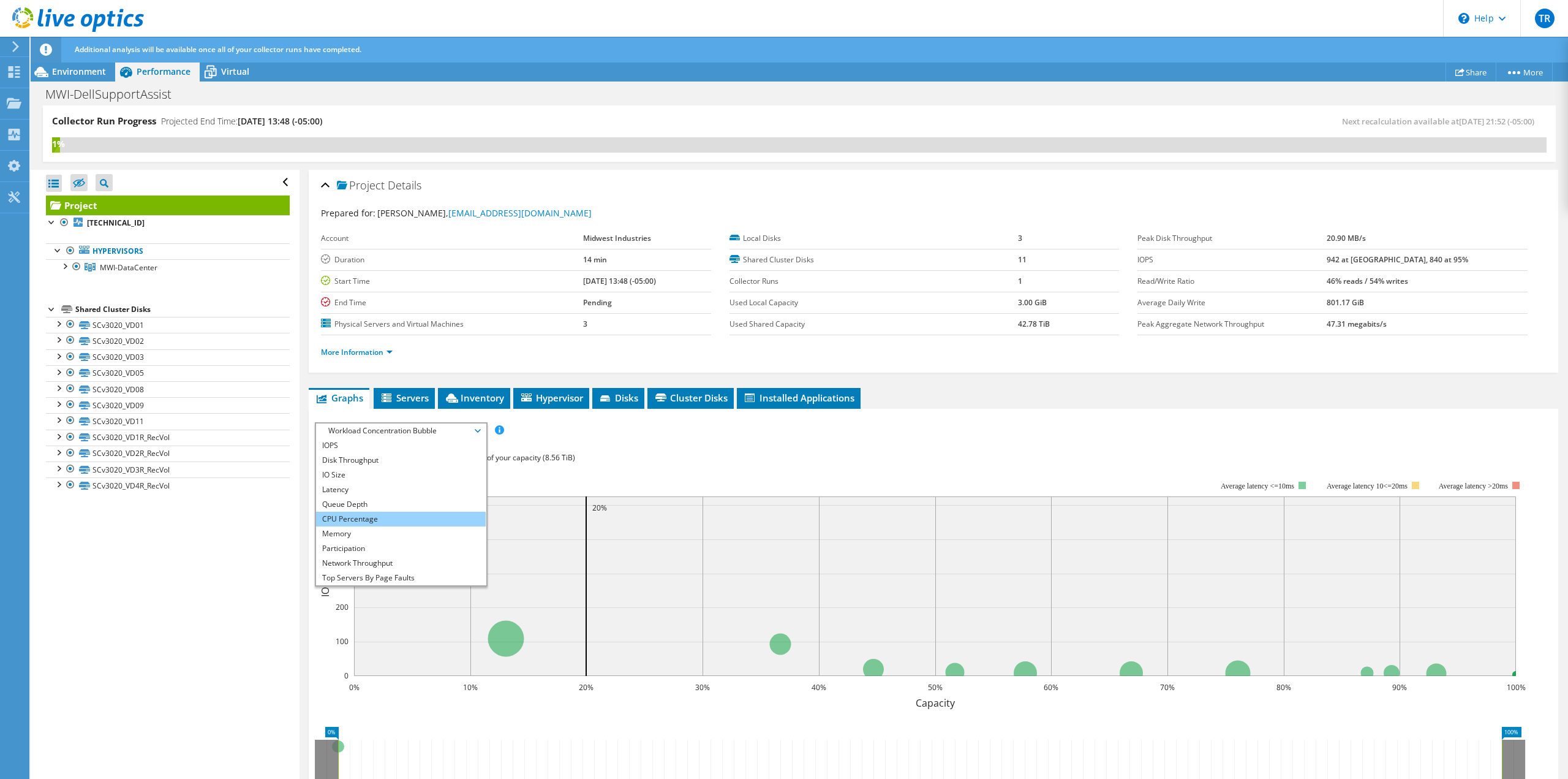
click at [447, 521] on li "CPU Percentage" at bounding box center [400, 519] width 169 height 15
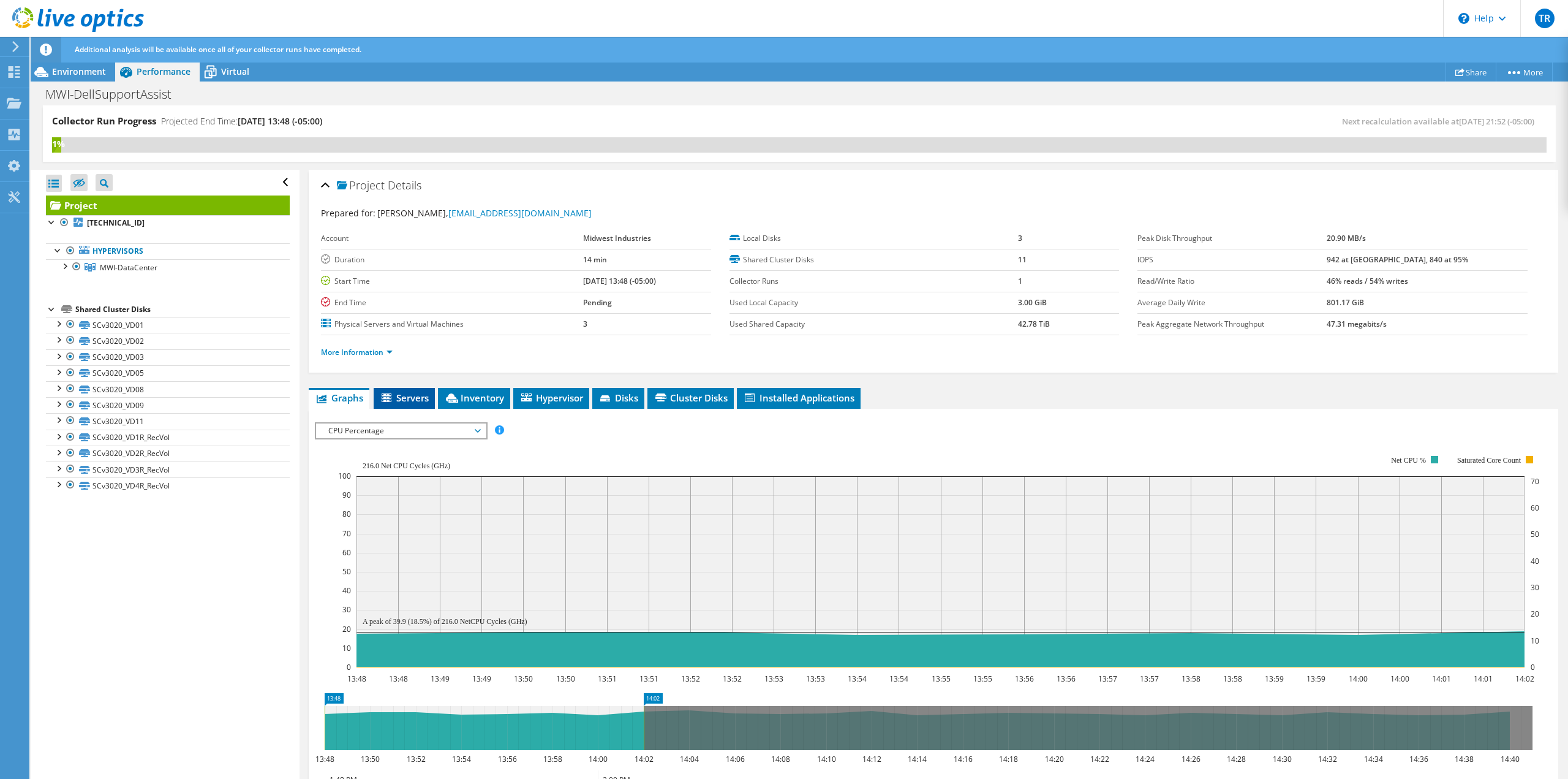
click at [421, 403] on span "Servers" at bounding box center [404, 398] width 49 height 12
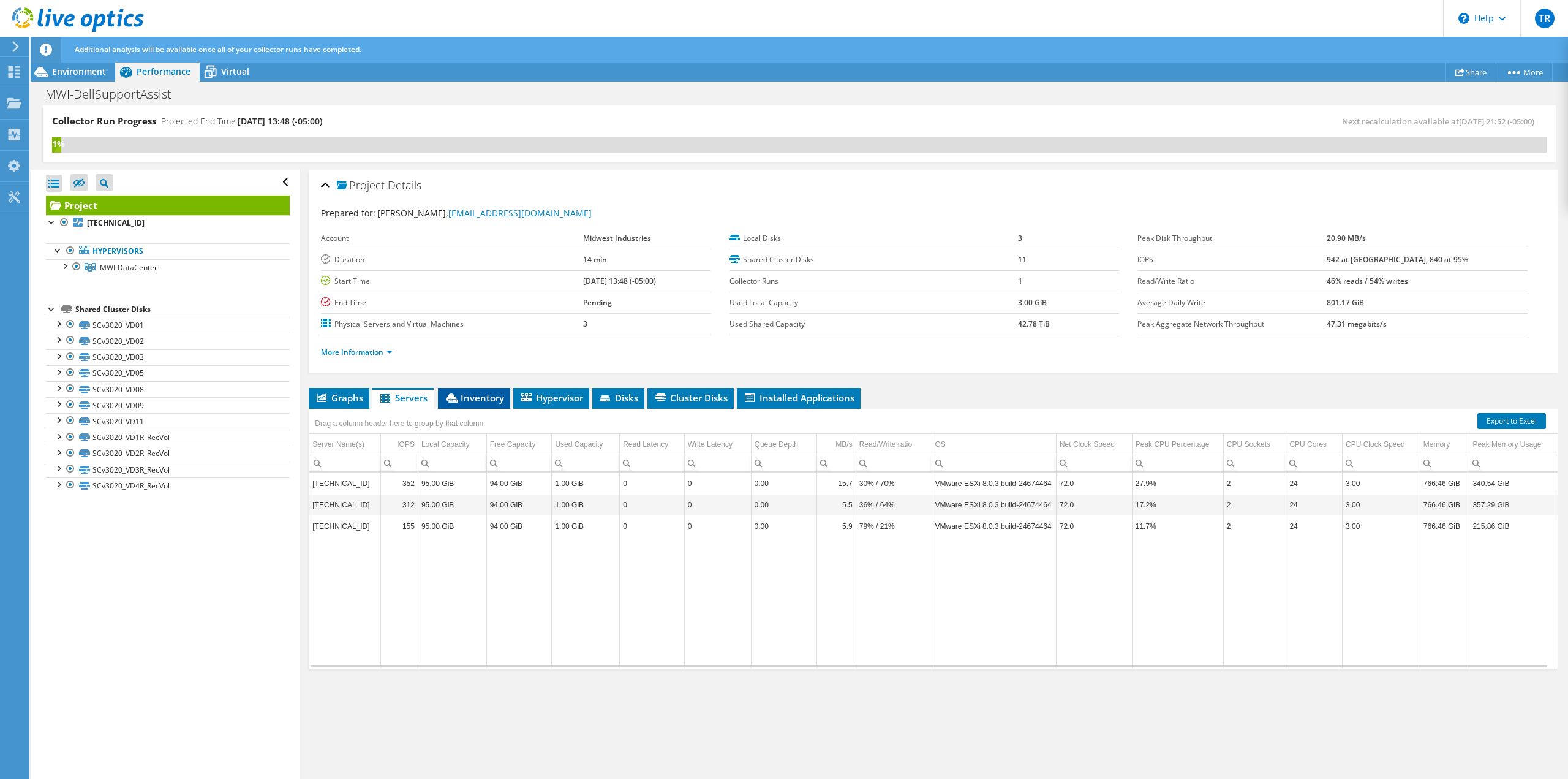
click at [494, 403] on span "Inventory" at bounding box center [474, 398] width 60 height 12
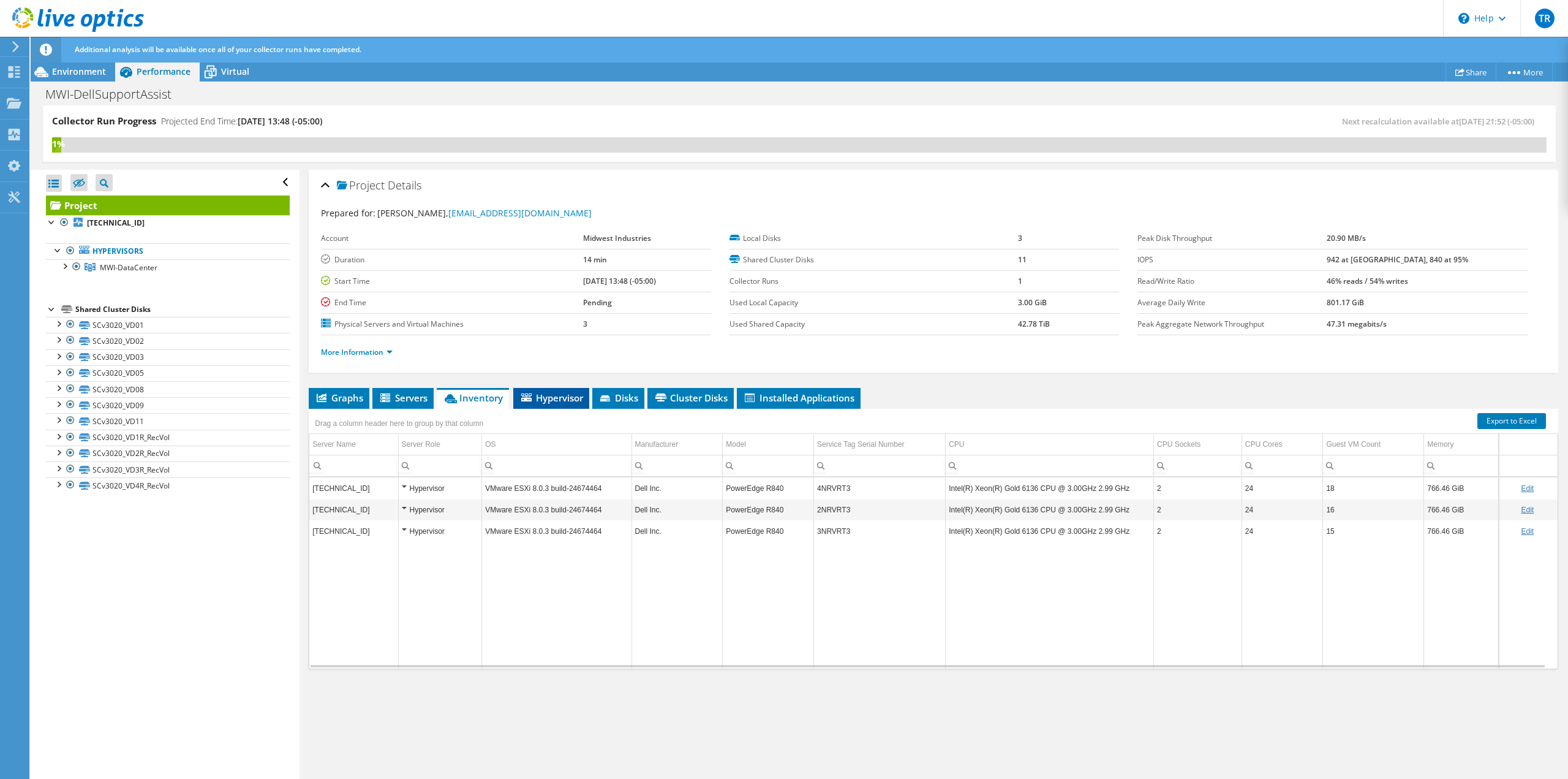
click at [530, 401] on icon at bounding box center [526, 397] width 11 height 8
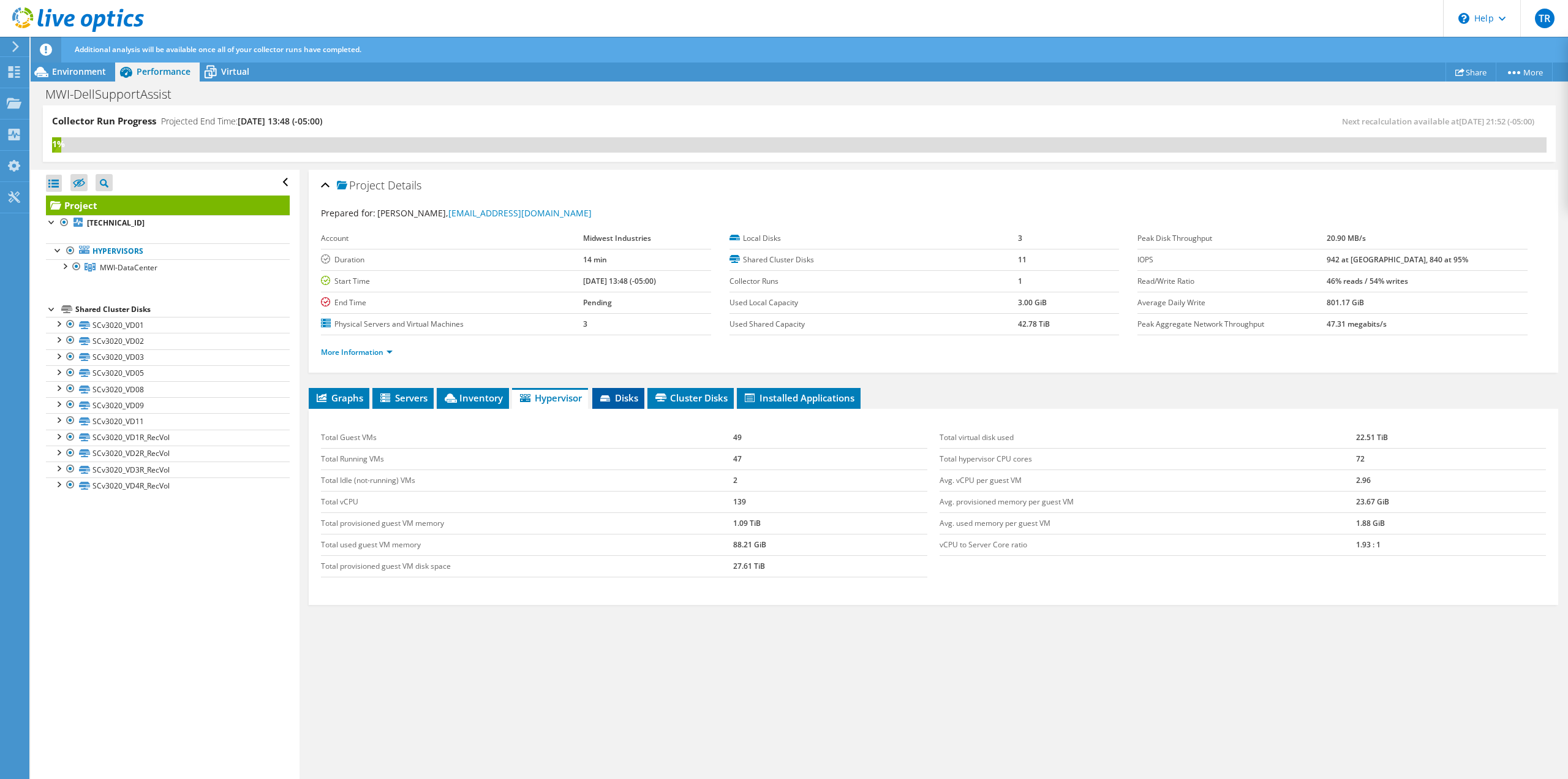
click at [627, 398] on span "Disks" at bounding box center [618, 398] width 40 height 12
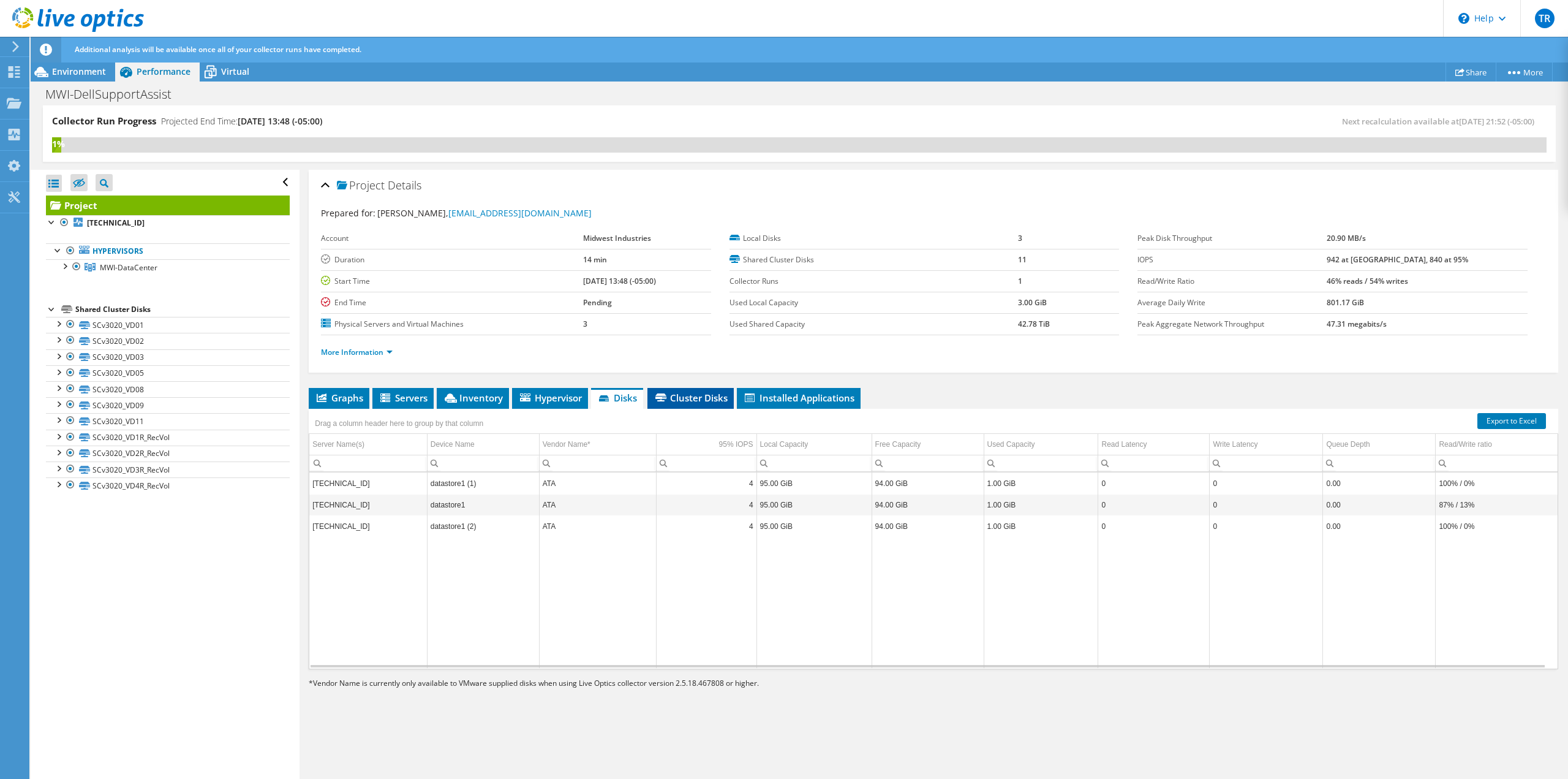
click at [679, 392] on span "Cluster Disks" at bounding box center [690, 398] width 74 height 12
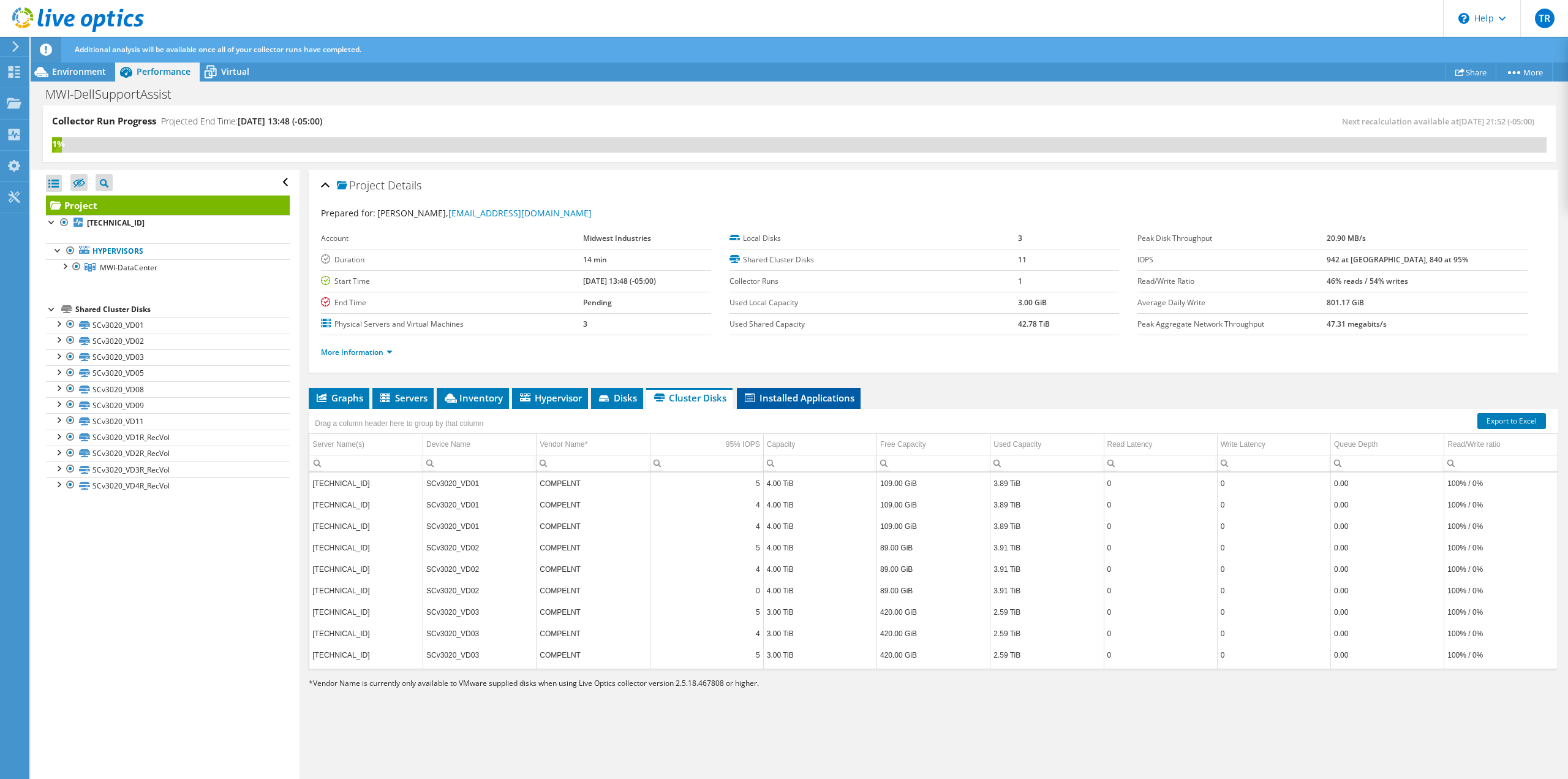
click at [841, 400] on span "Installed Applications" at bounding box center [799, 398] width 112 height 12
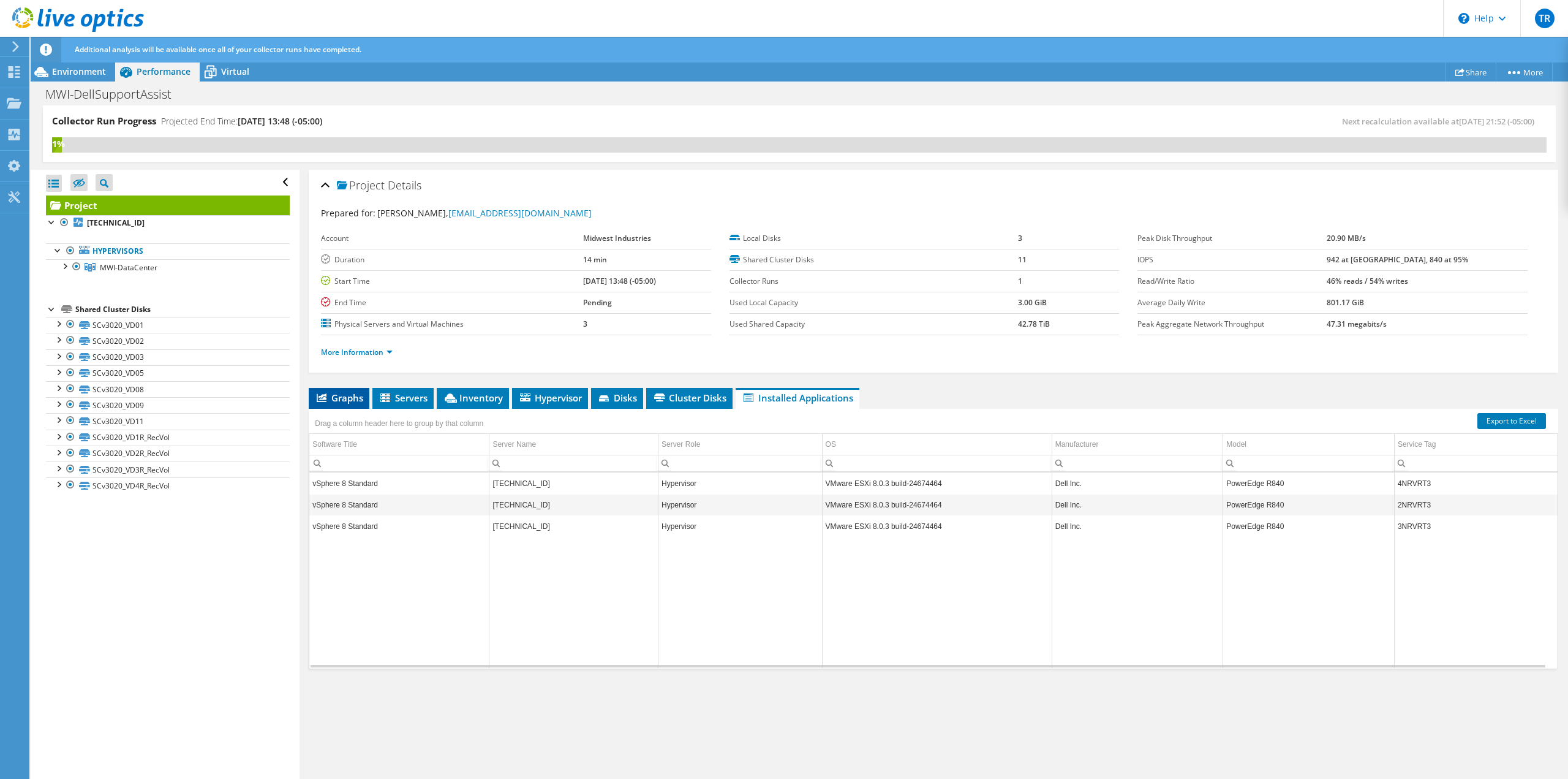
click at [336, 403] on span "Graphs" at bounding box center [339, 398] width 48 height 12
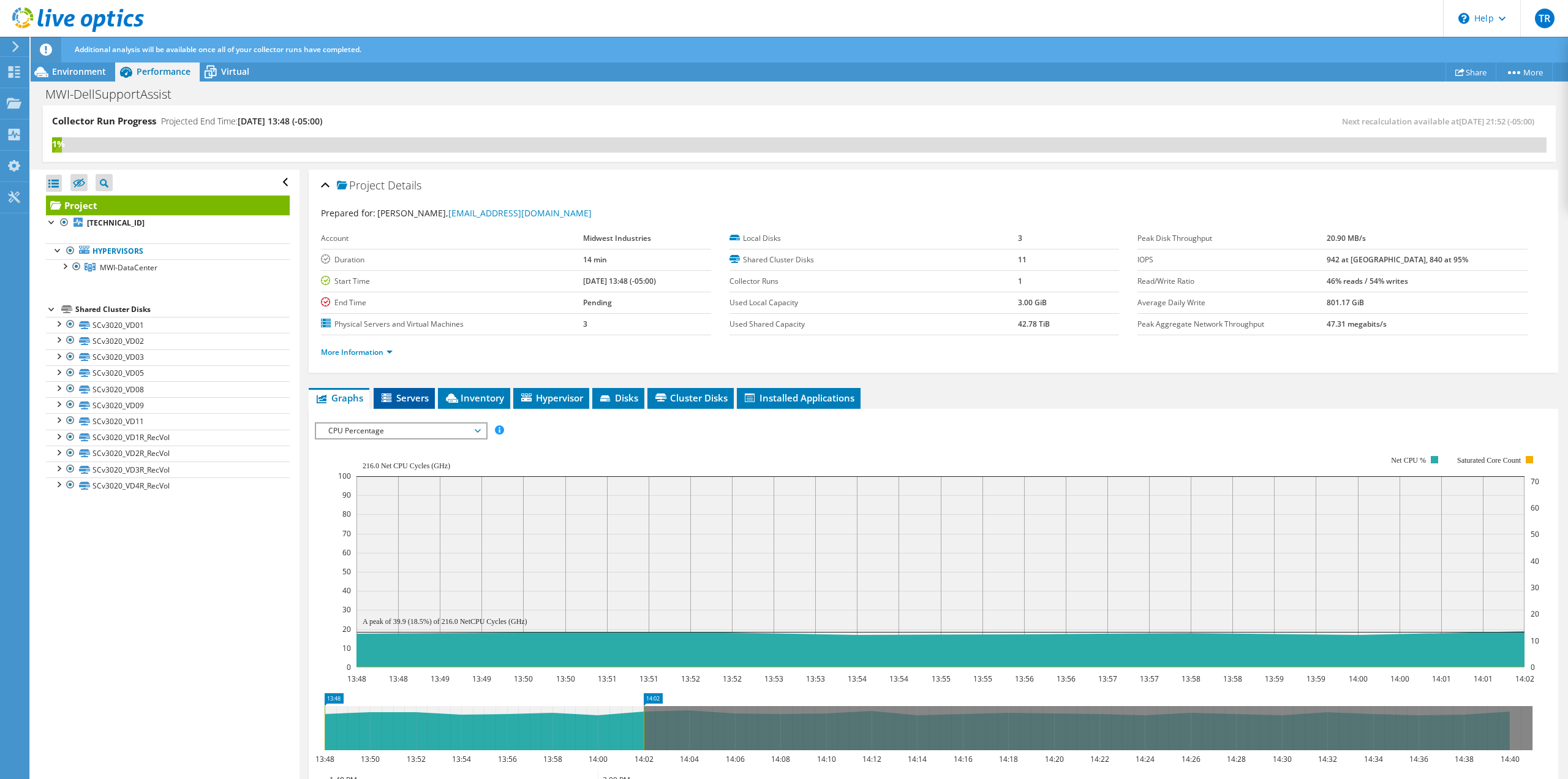
click at [390, 404] on li "Servers" at bounding box center [404, 399] width 61 height 21
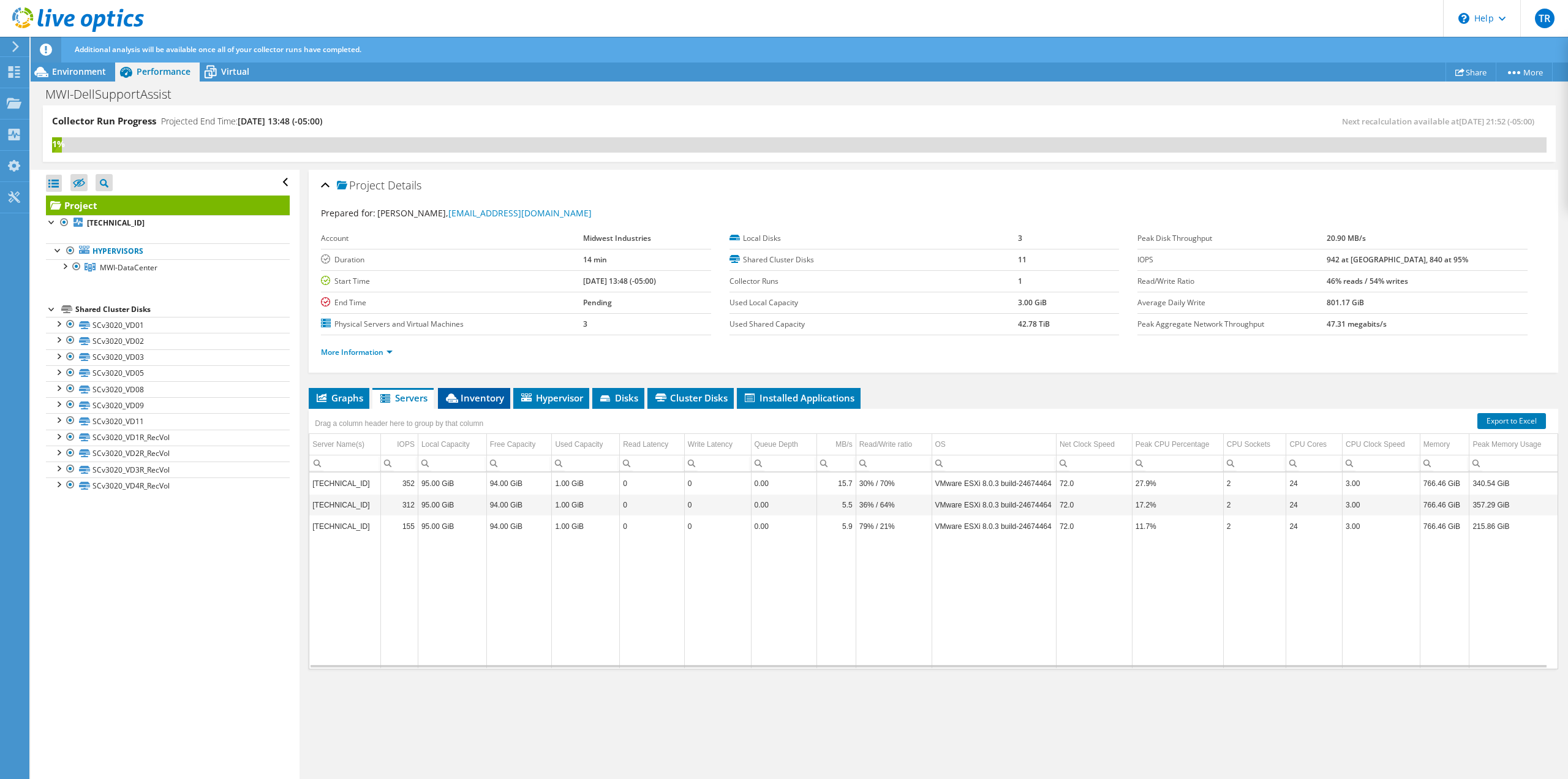
click at [488, 397] on span "Inventory" at bounding box center [474, 398] width 60 height 12
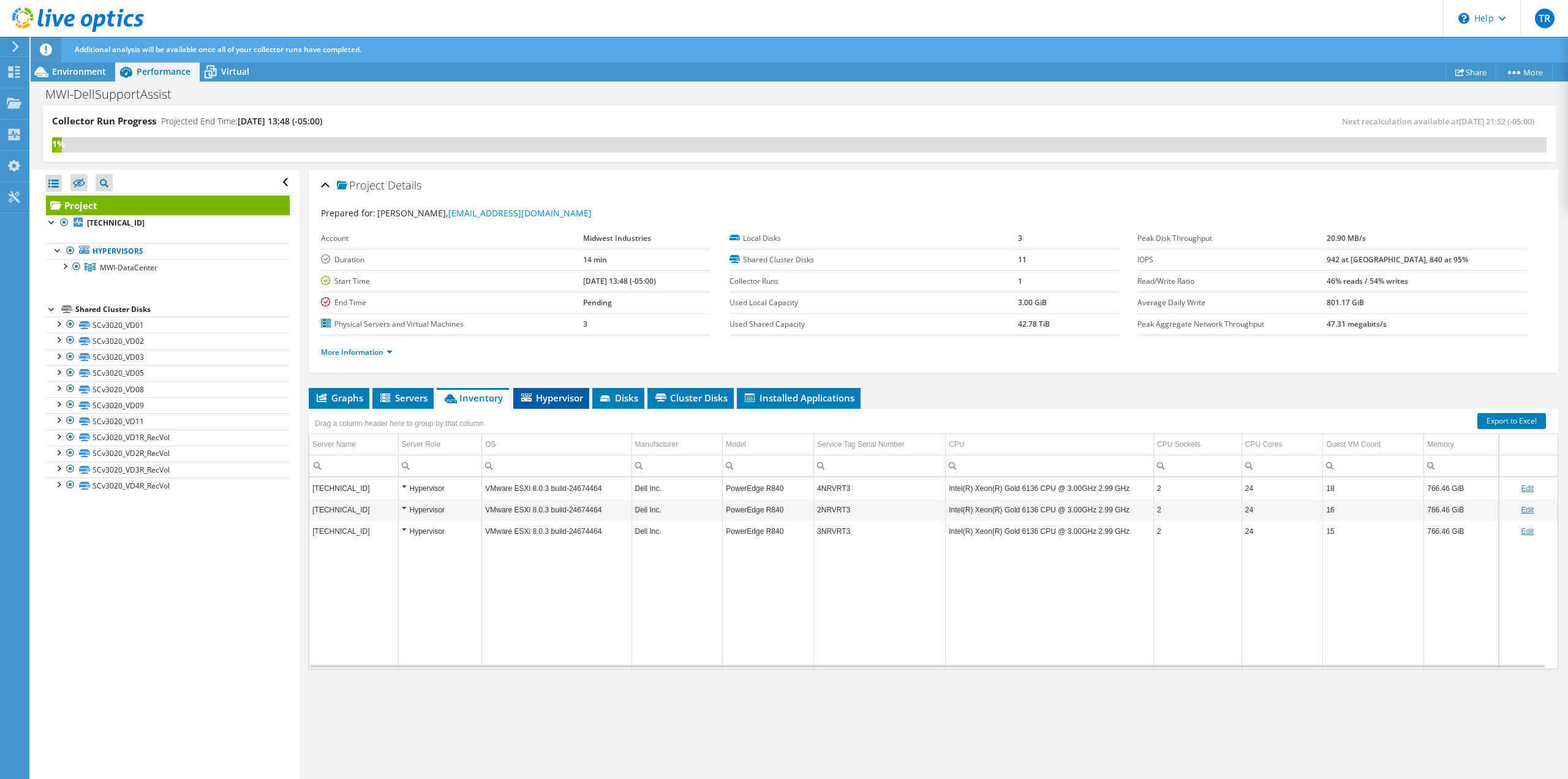
click at [540, 397] on span "Hypervisor" at bounding box center [551, 398] width 64 height 12
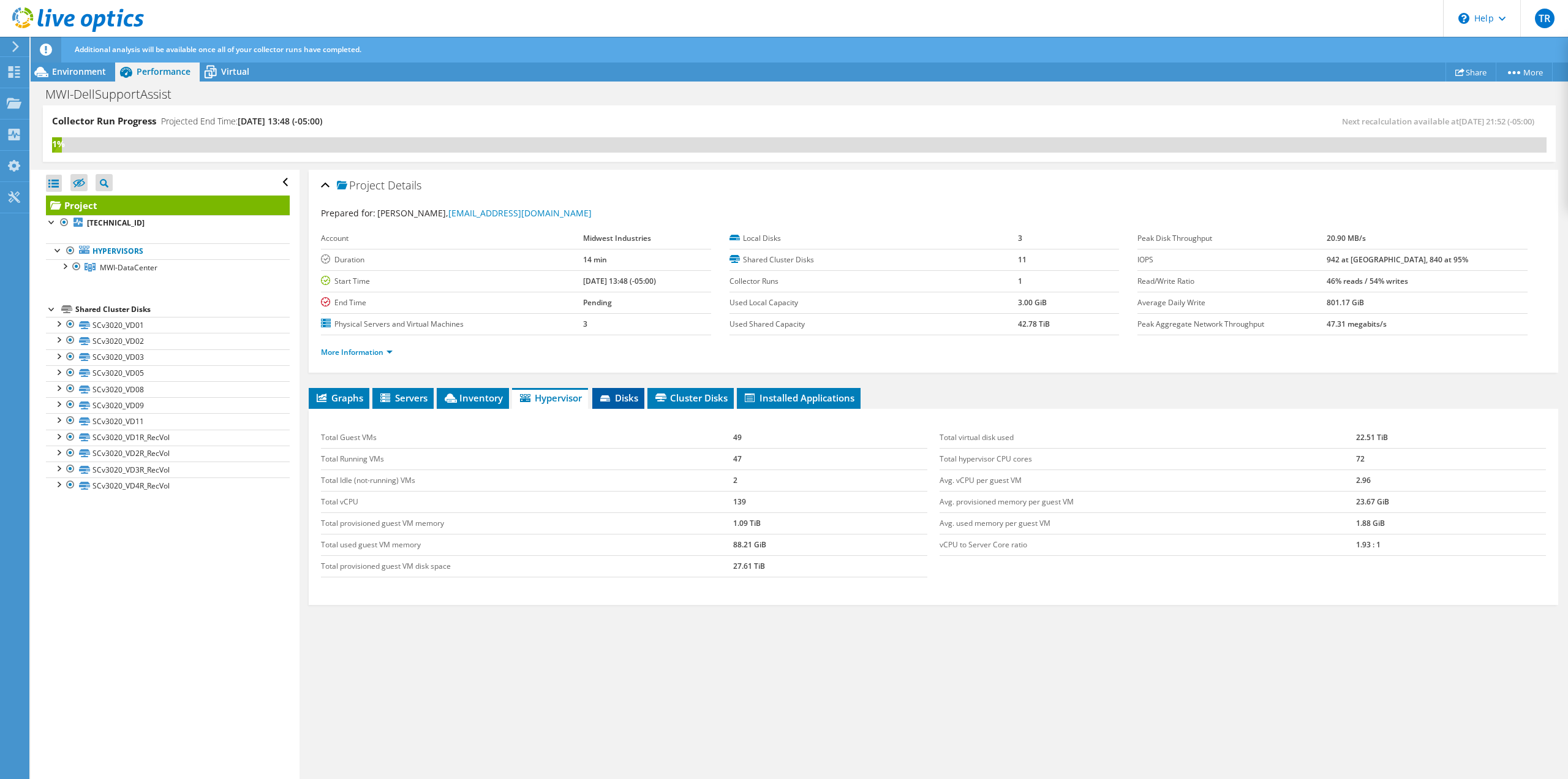
click at [616, 400] on span "Disks" at bounding box center [618, 398] width 40 height 12
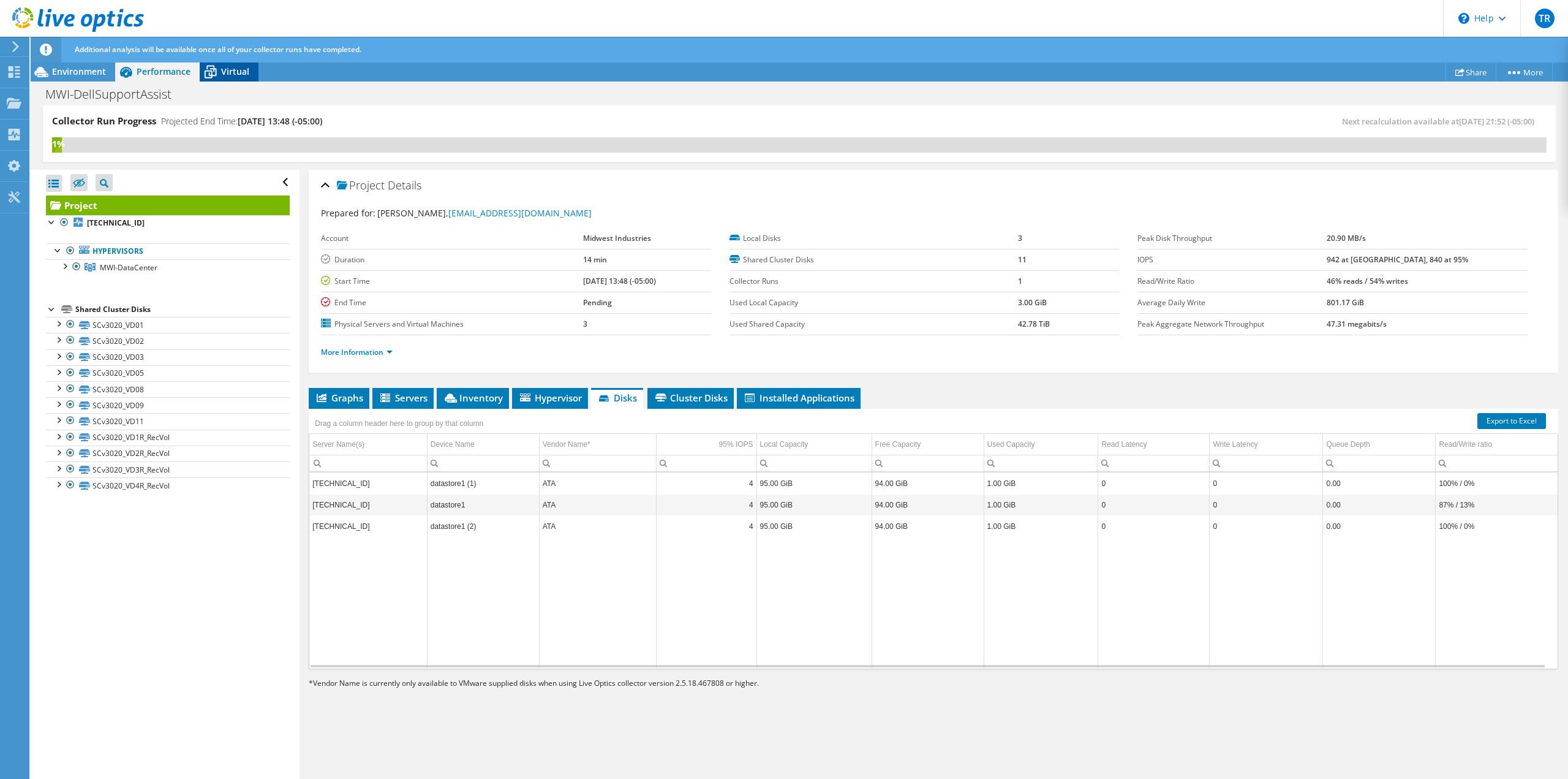
click at [240, 69] on span "Virtual" at bounding box center [235, 71] width 28 height 12
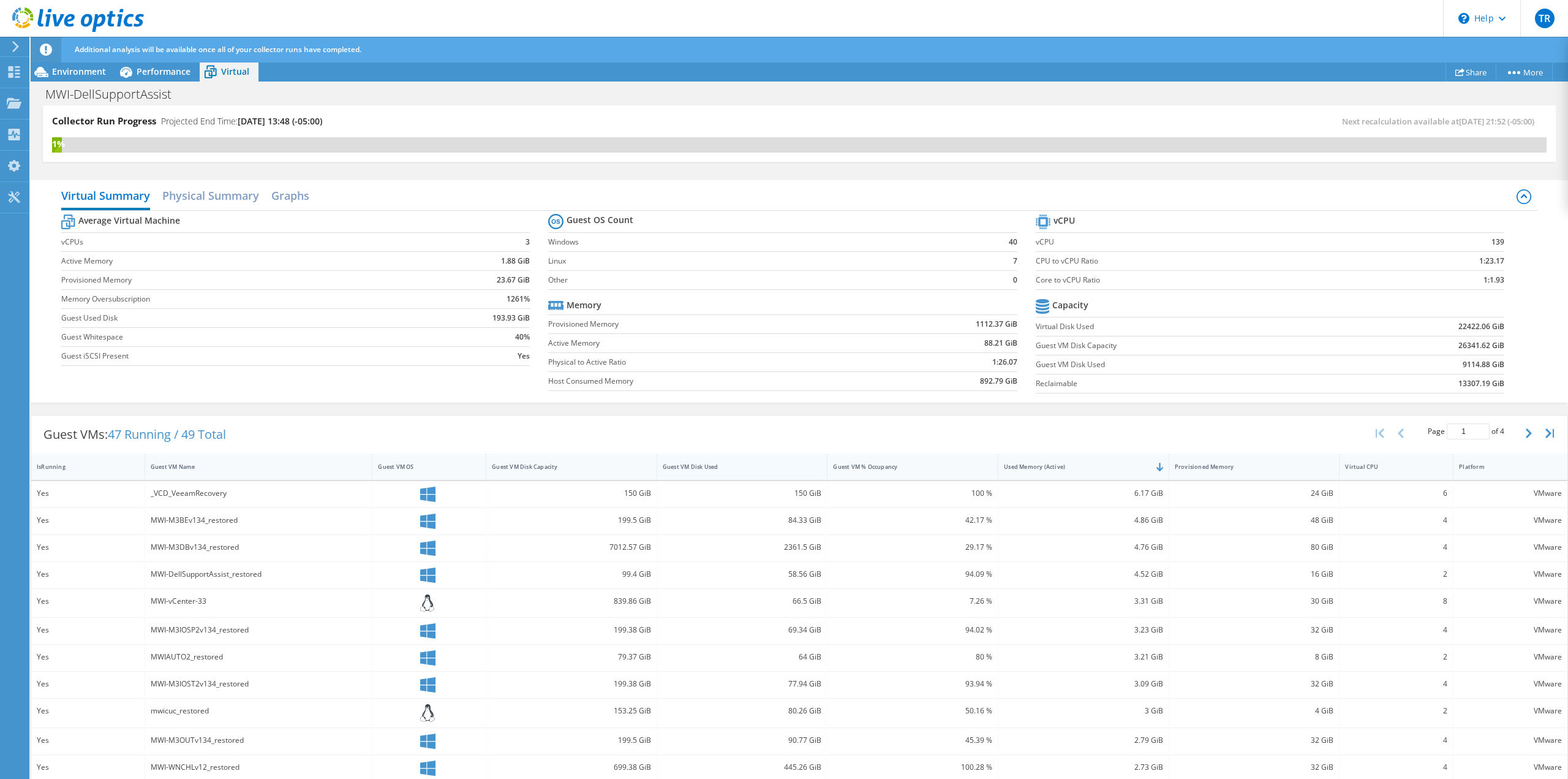
click at [675, 466] on div "Guest VM Disk Used" at bounding box center [735, 466] width 145 height 8
click at [1395, 467] on div "Virtual CPU" at bounding box center [1389, 466] width 87 height 8
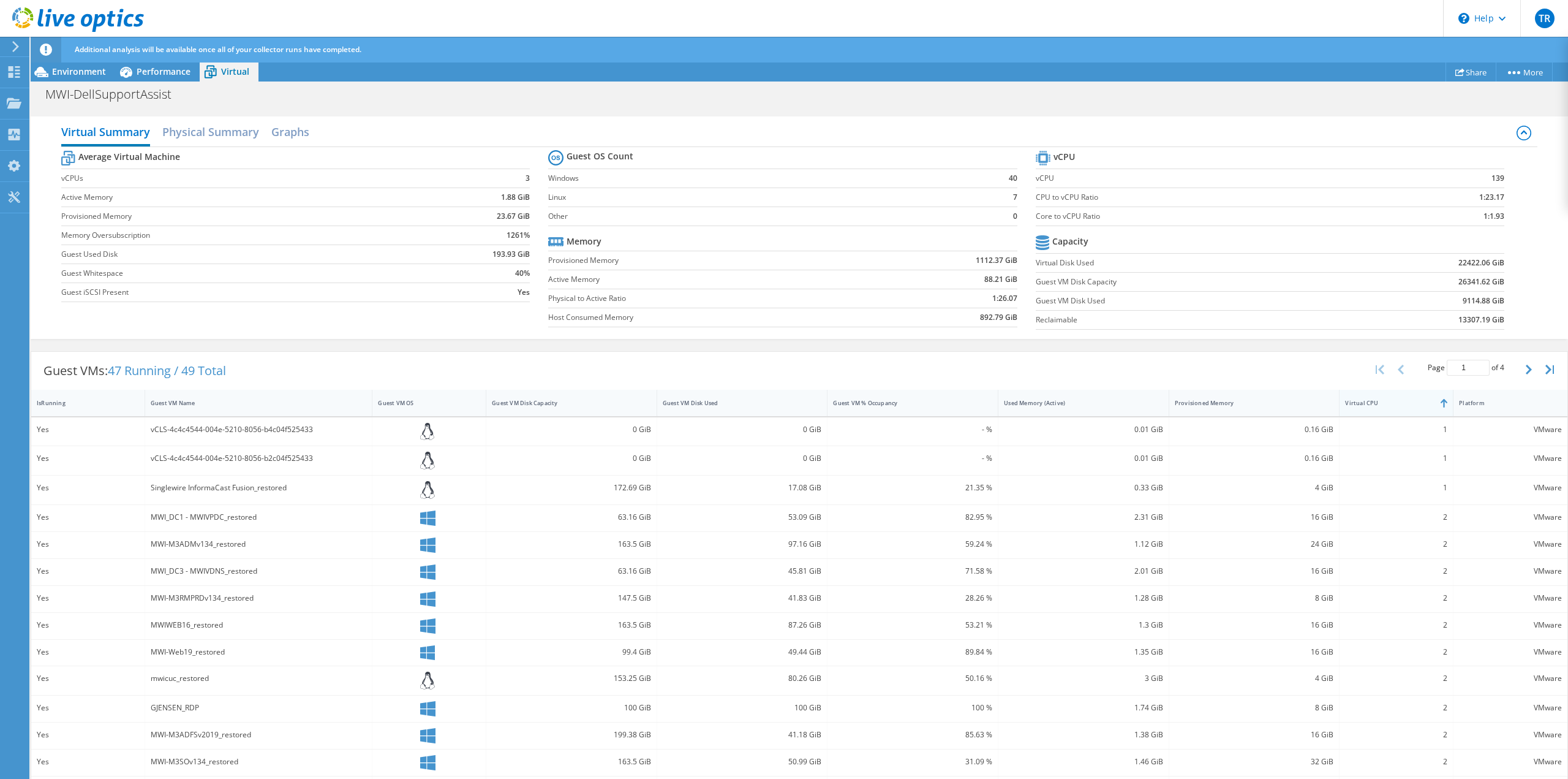
scroll to position [122, 0]
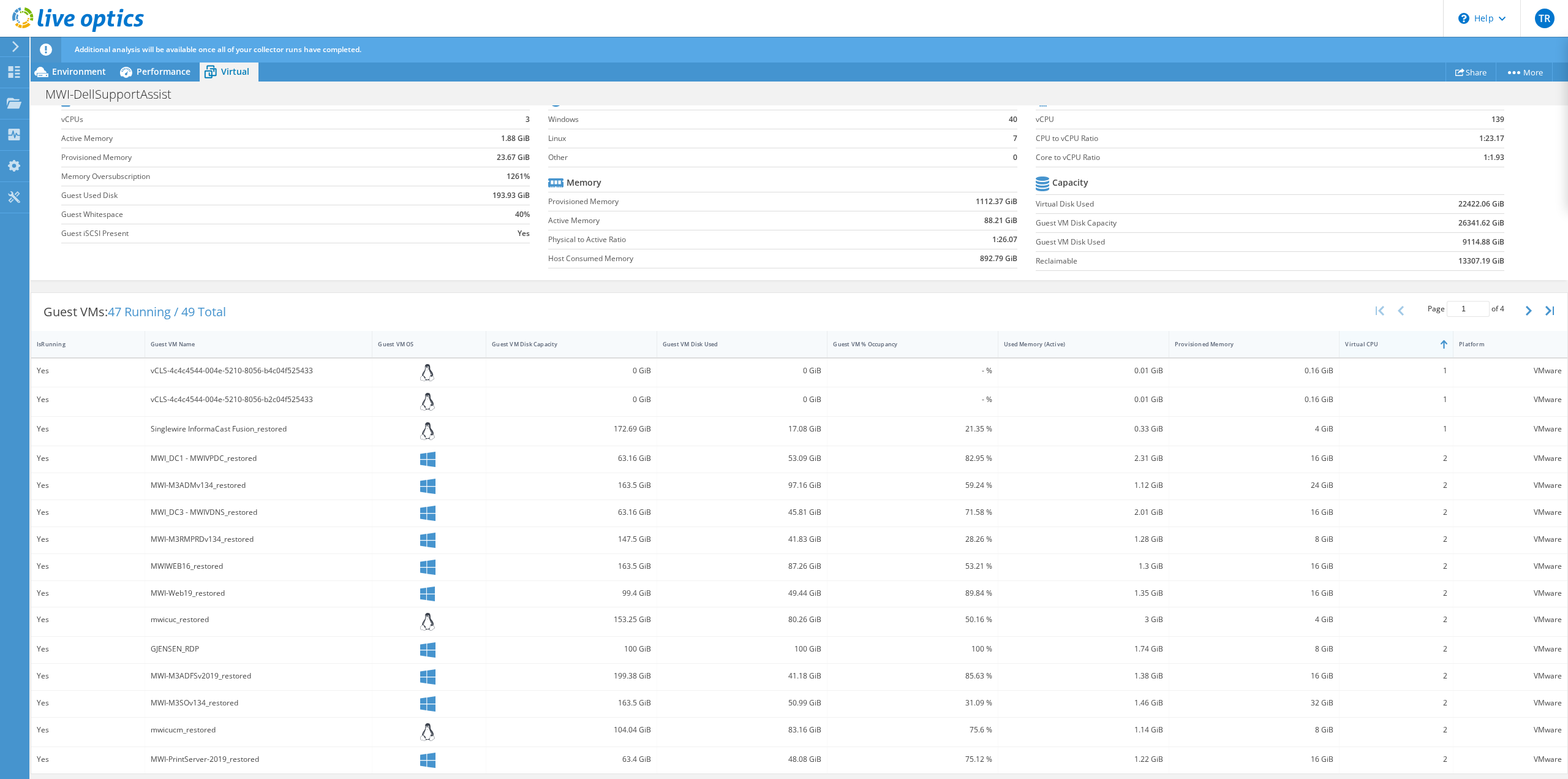
click at [1391, 344] on div "Virtual CPU" at bounding box center [1389, 344] width 87 height 8
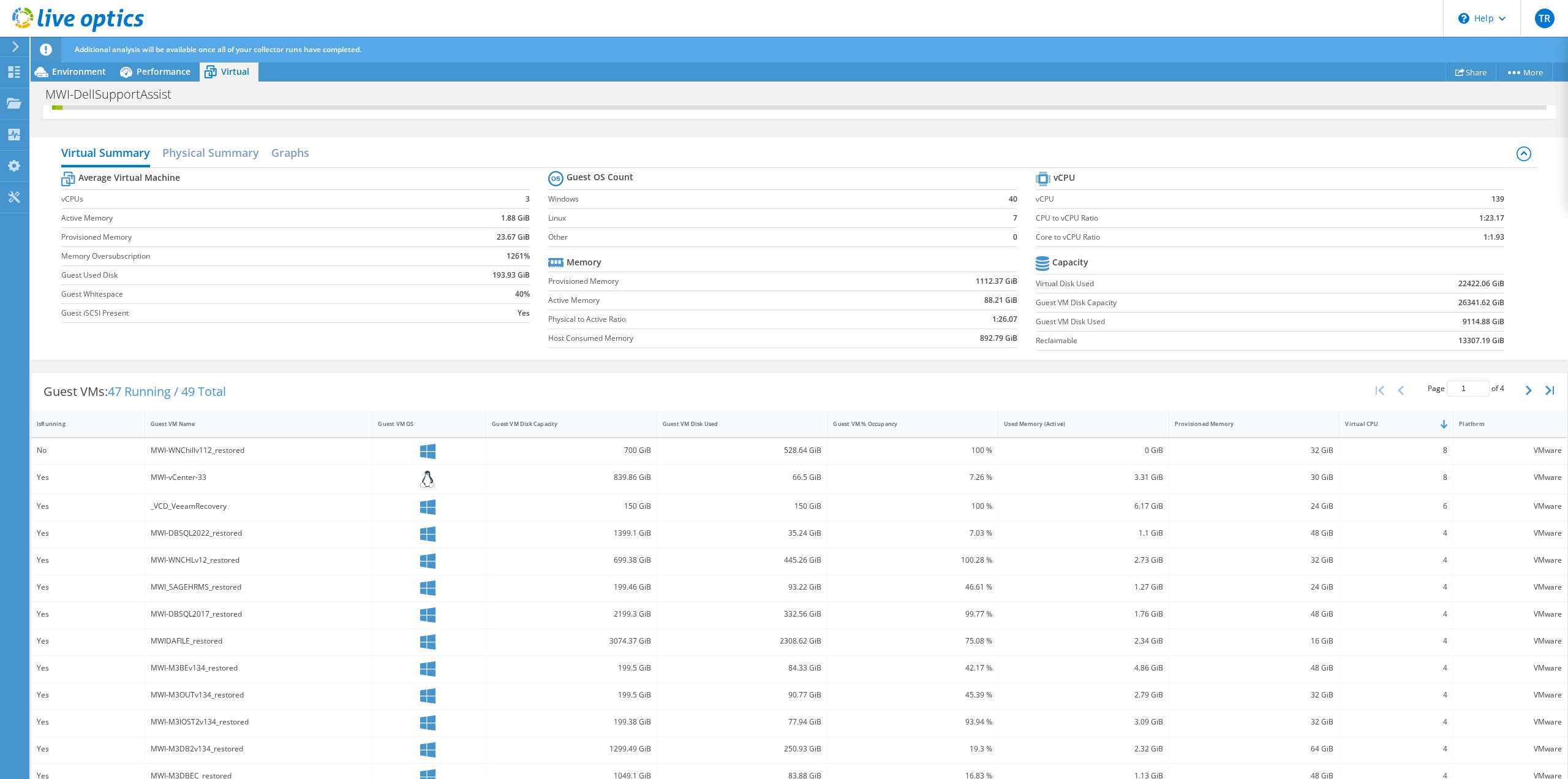
scroll to position [61, 0]
